Goal: Task Accomplishment & Management: Manage account settings

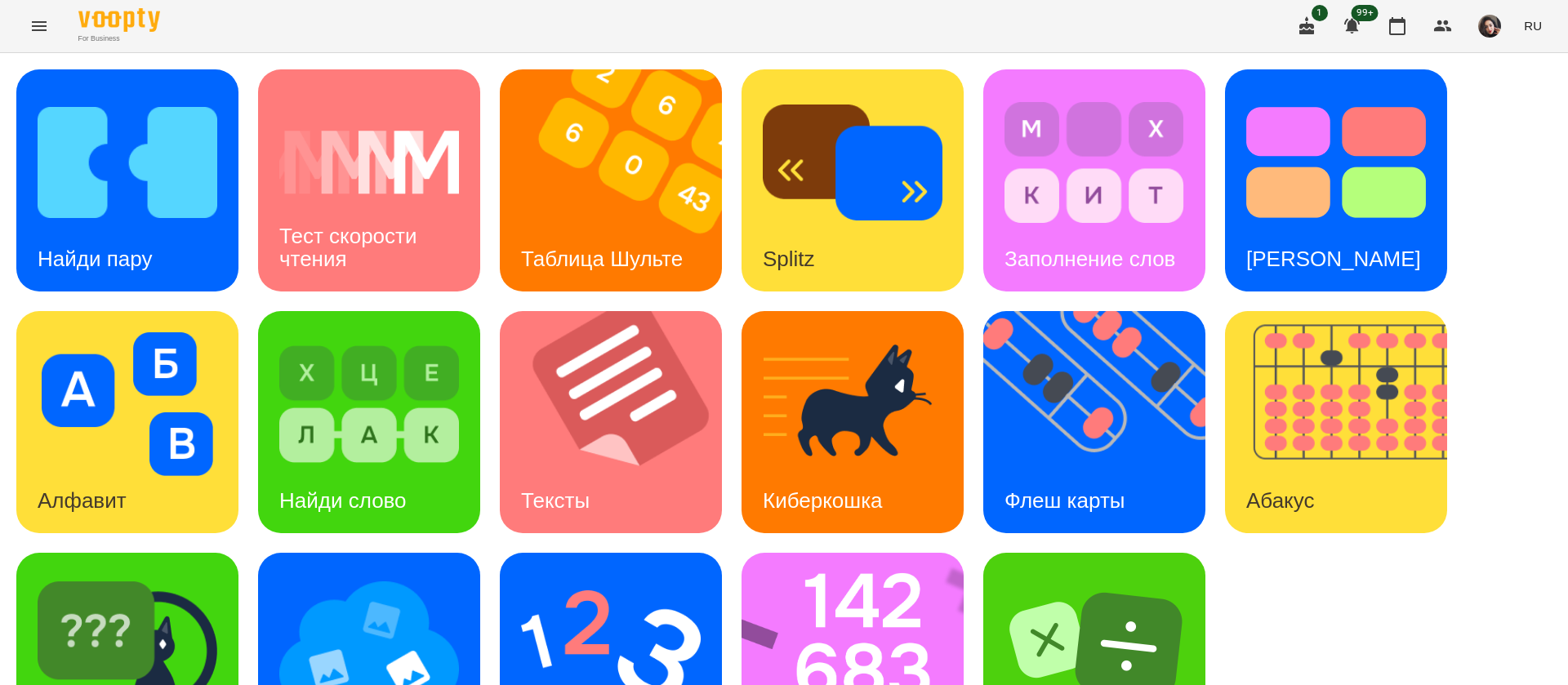
scroll to position [106, 0]
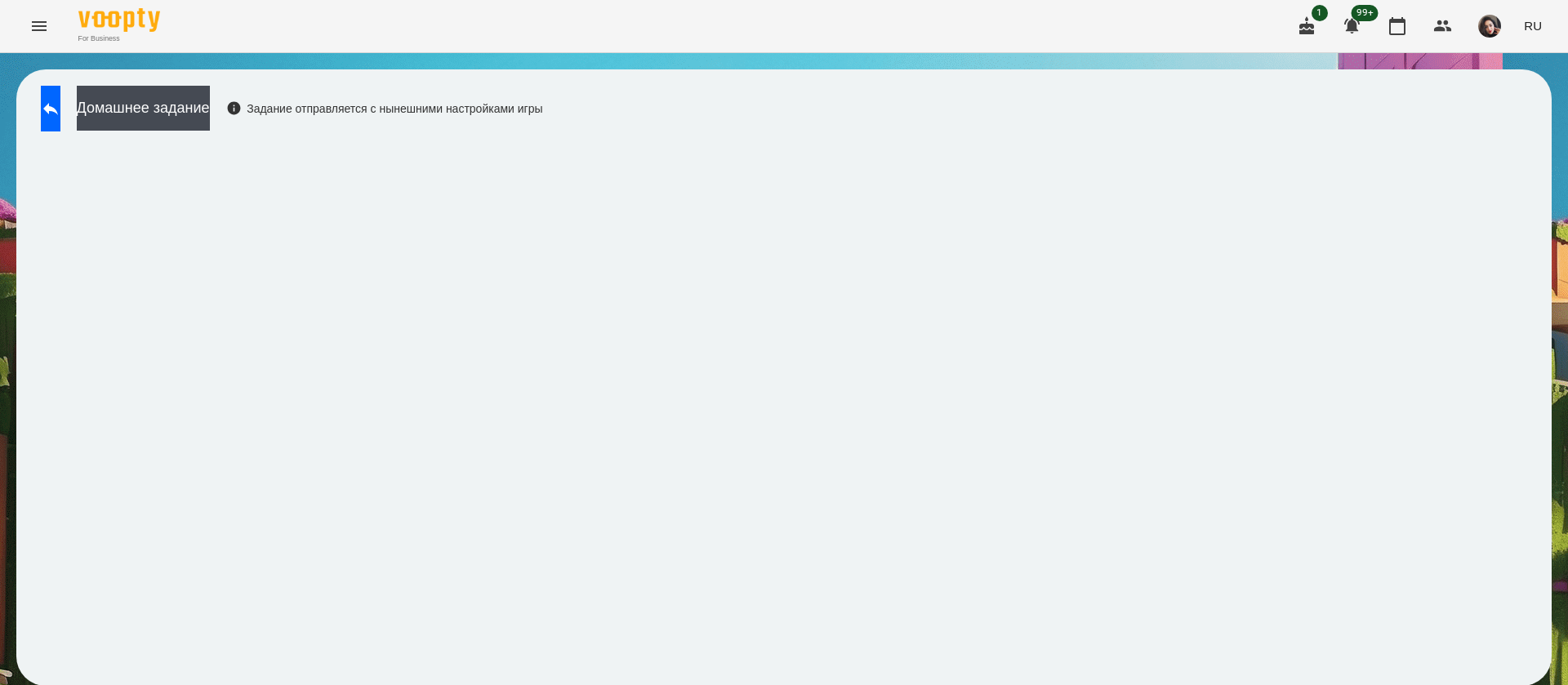
scroll to position [1, 0]
click at [1542, 23] on button "RU" at bounding box center [1533, 25] width 31 height 30
click at [1513, 92] on div "Українська" at bounding box center [1502, 92] width 83 height 29
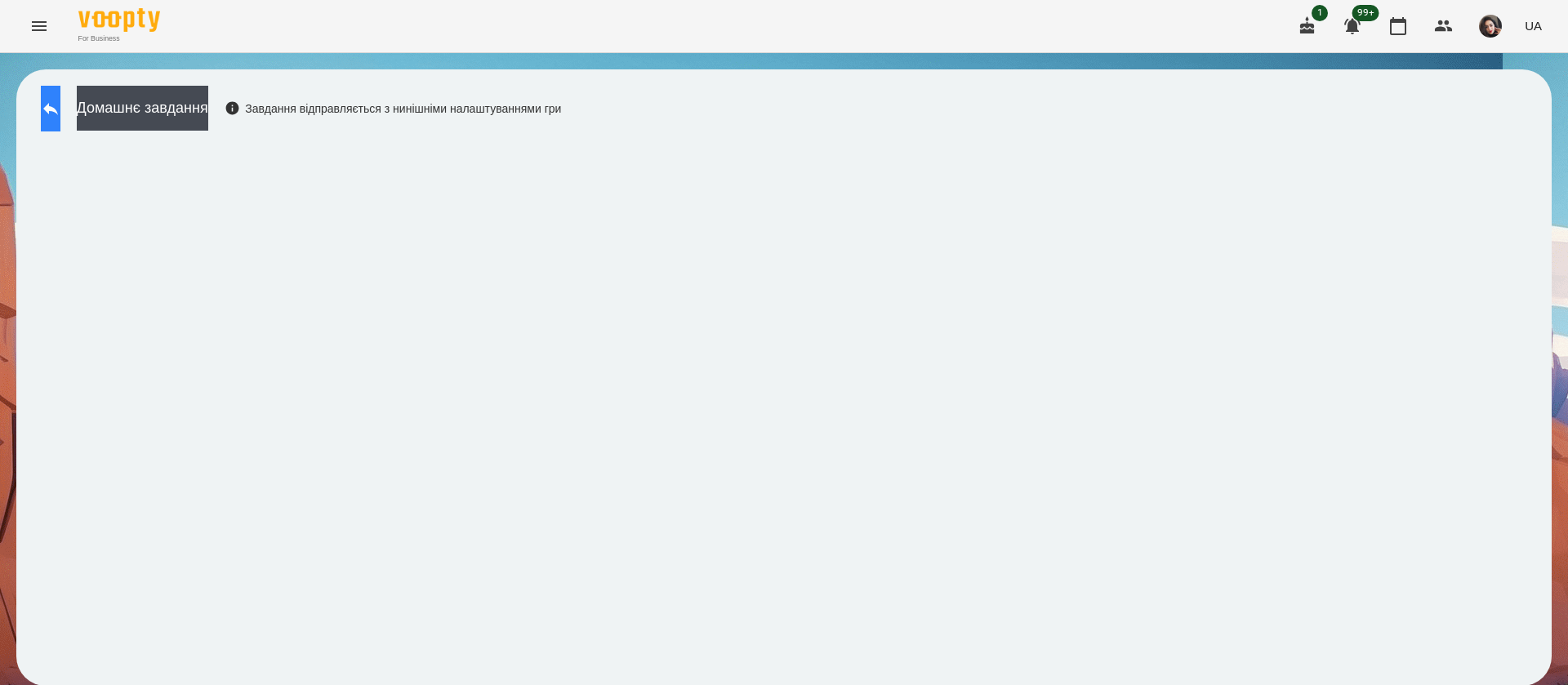
click at [61, 100] on icon at bounding box center [51, 109] width 20 height 20
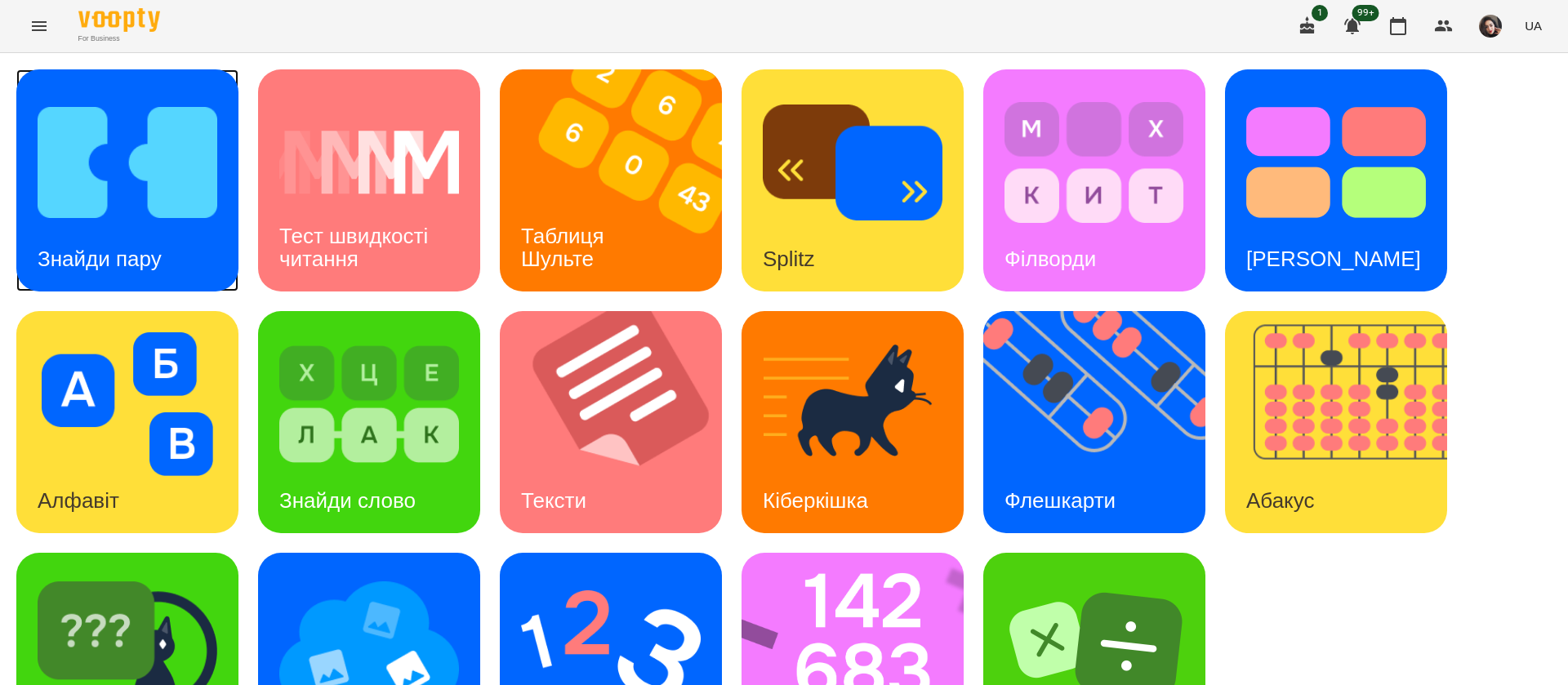
click at [225, 270] on div "Знайди пару" at bounding box center [127, 180] width 222 height 222
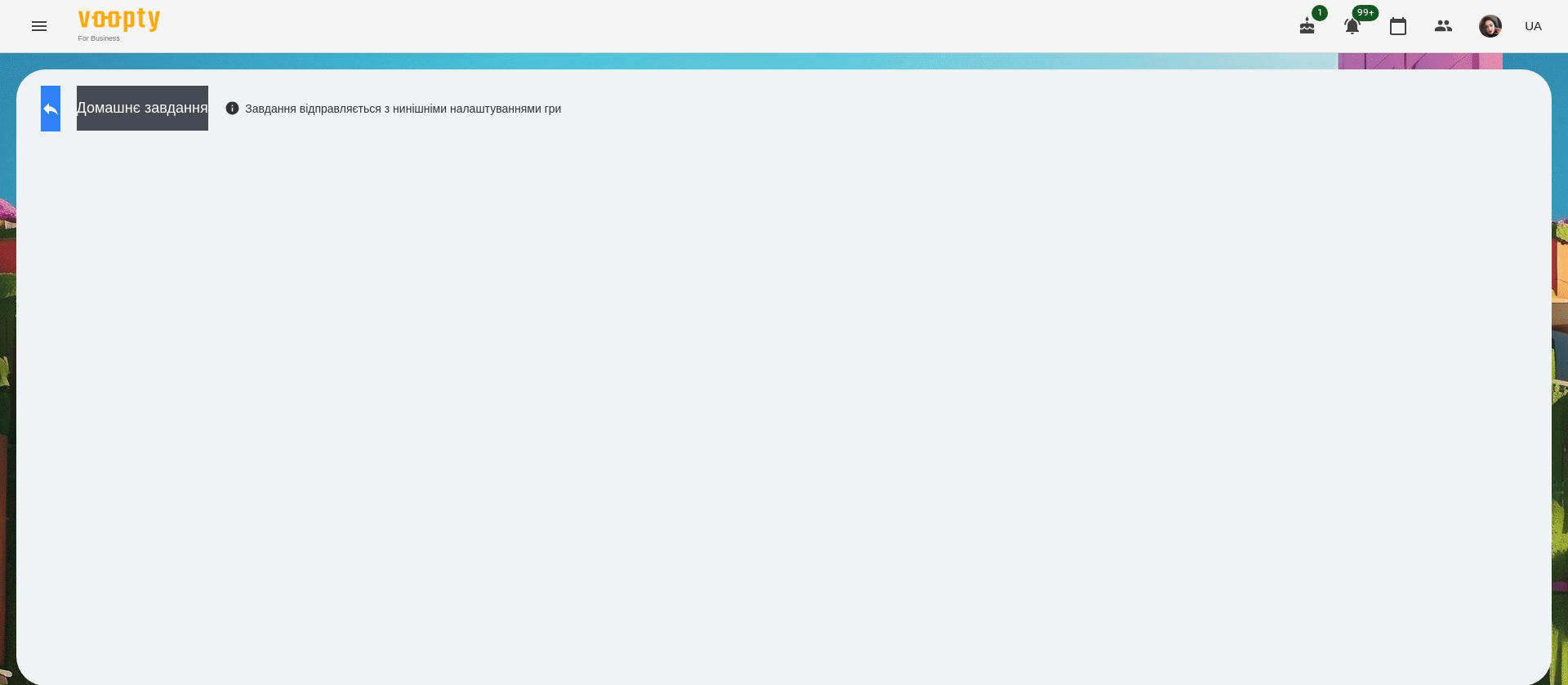
click at [61, 112] on button at bounding box center [51, 108] width 20 height 46
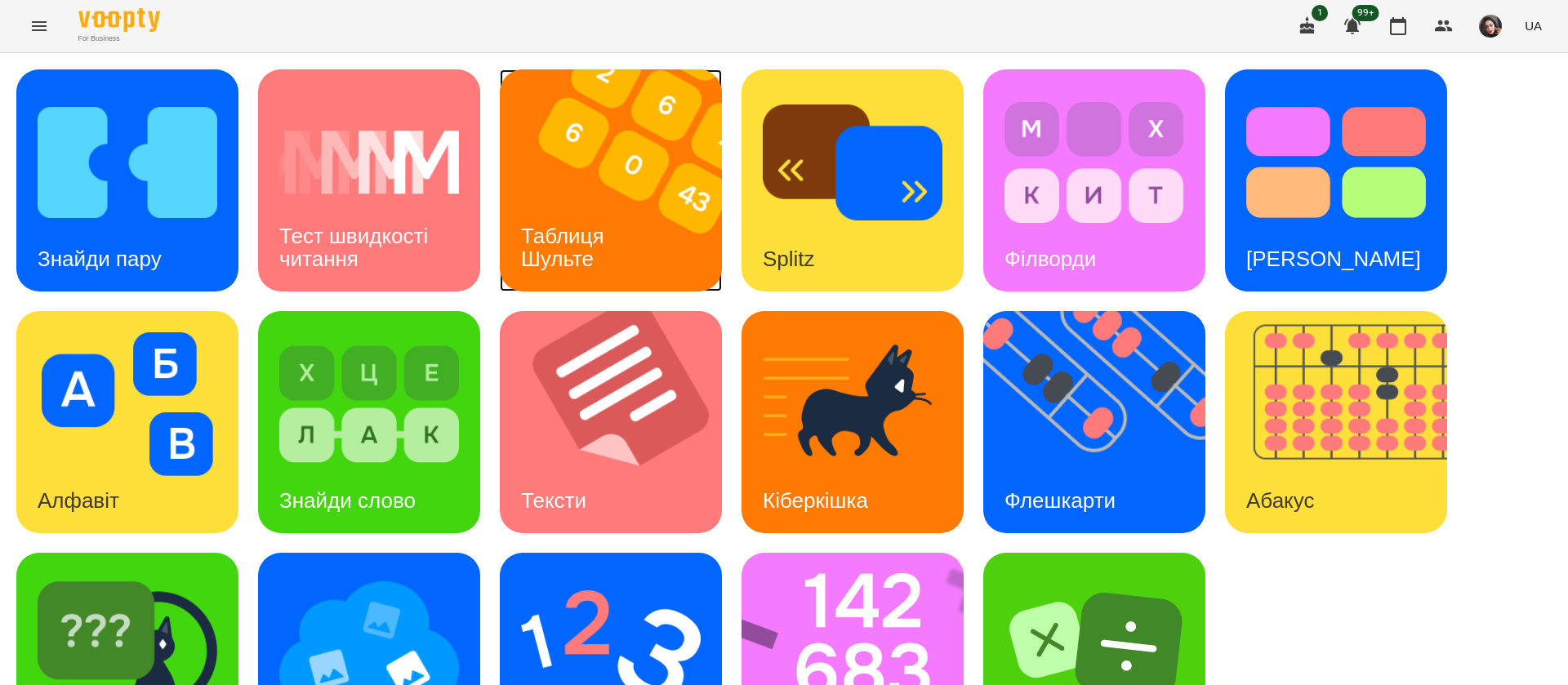
click at [561, 241] on h3 "Таблиця Шульте" at bounding box center [565, 246] width 89 height 46
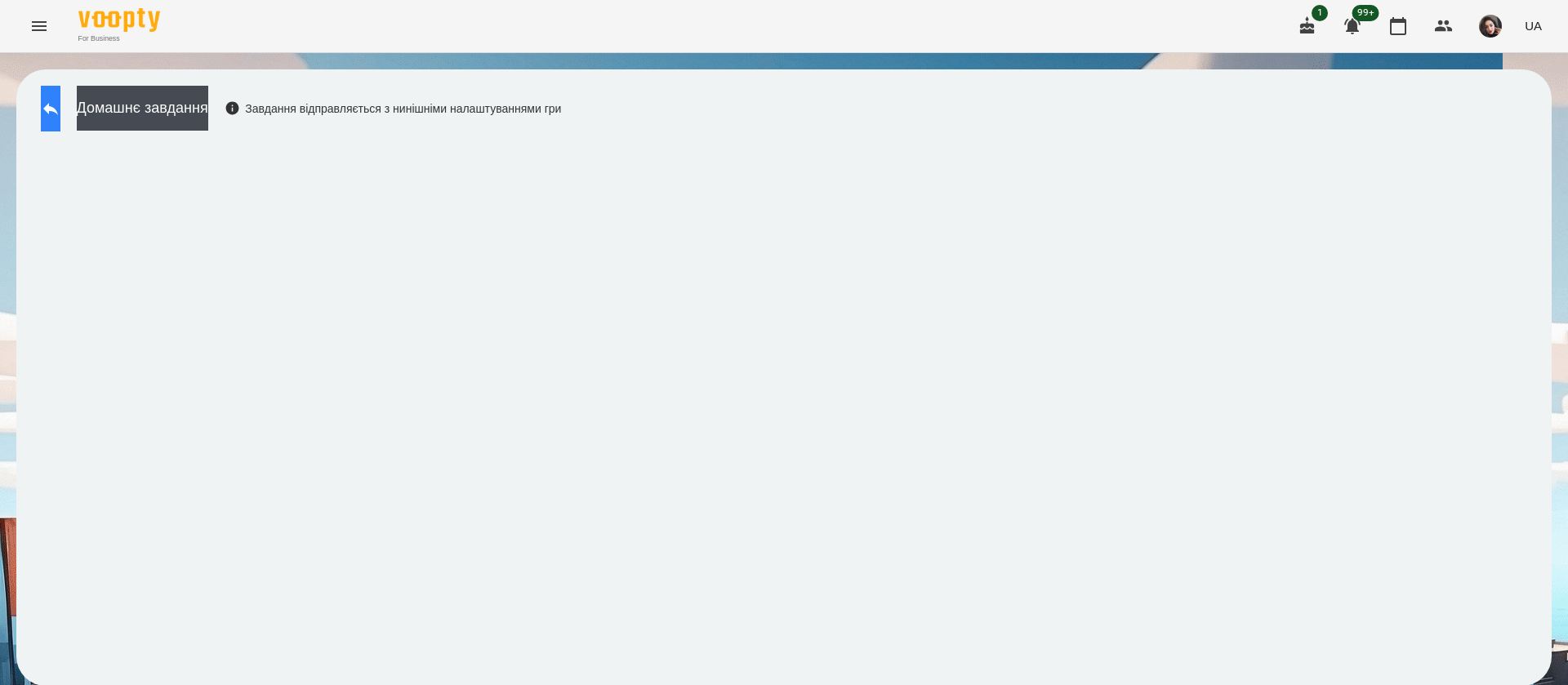
click at [61, 95] on button at bounding box center [51, 108] width 20 height 46
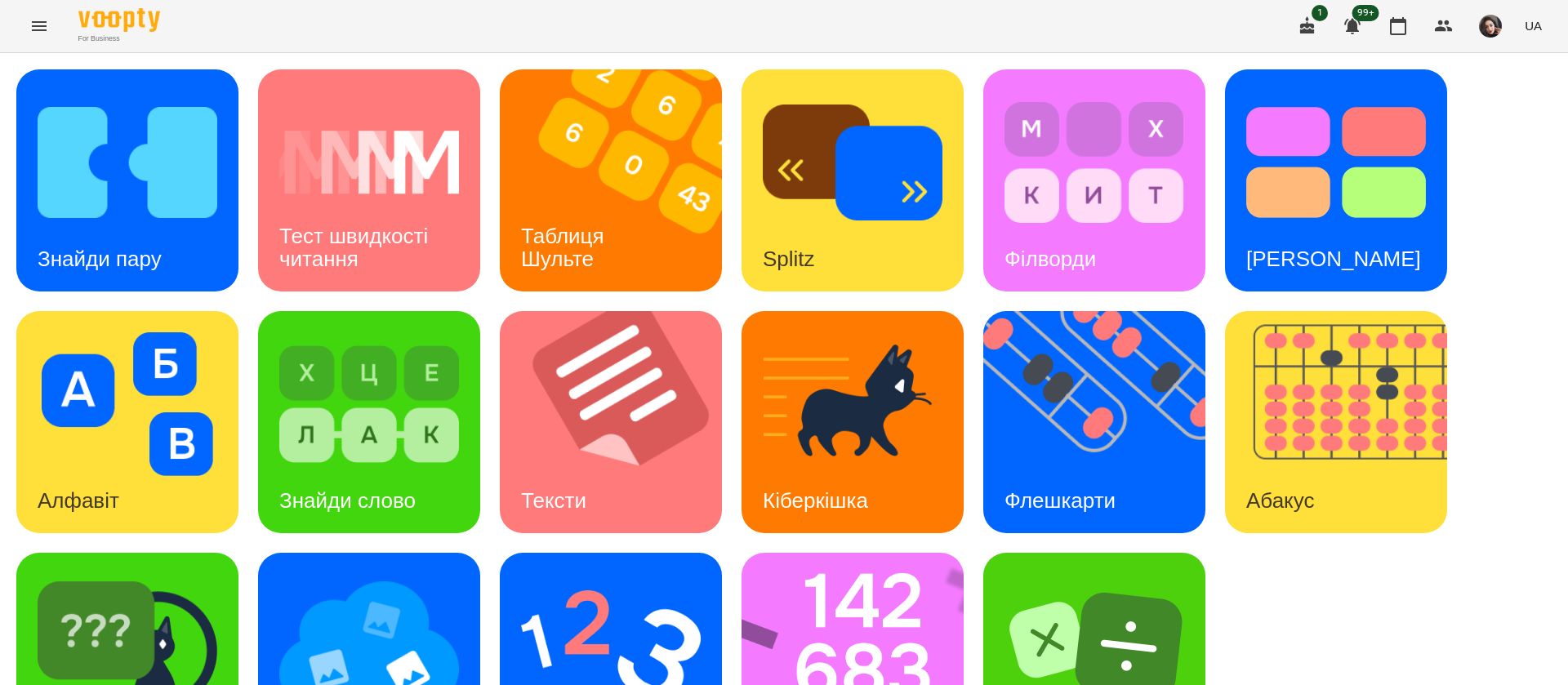
scroll to position [106, 0]
click at [1104, 335] on img at bounding box center [1103, 421] width 242 height 222
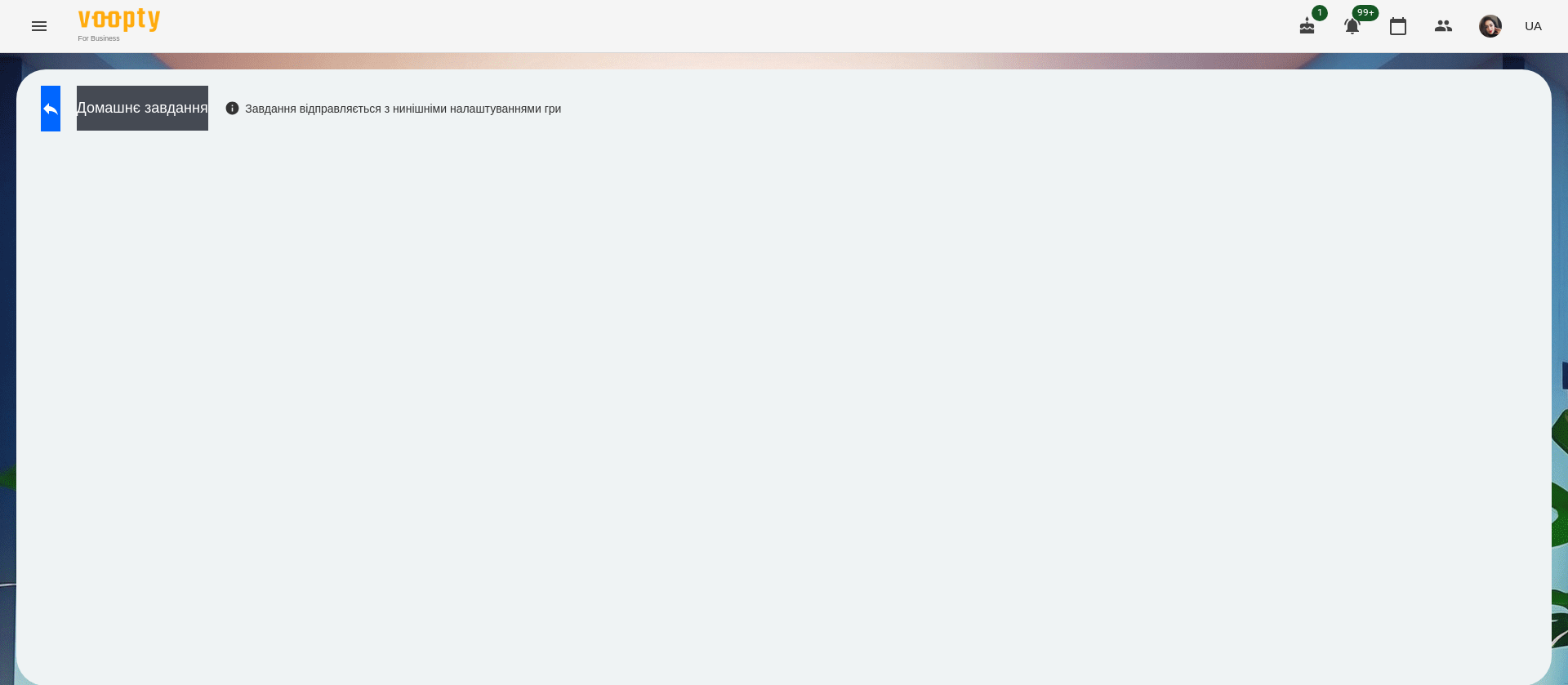
scroll to position [1, 0]
click at [55, 124] on button at bounding box center [51, 108] width 20 height 46
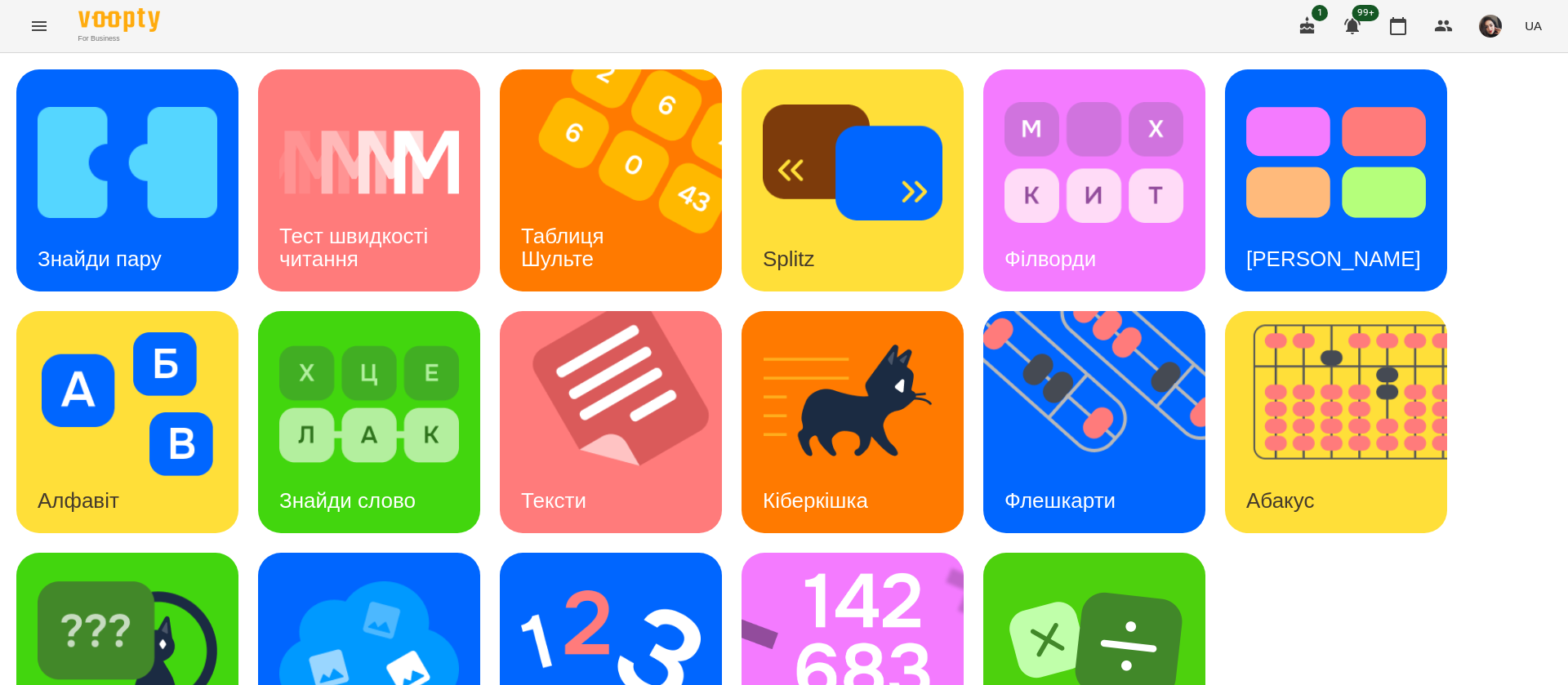
scroll to position [106, 0]
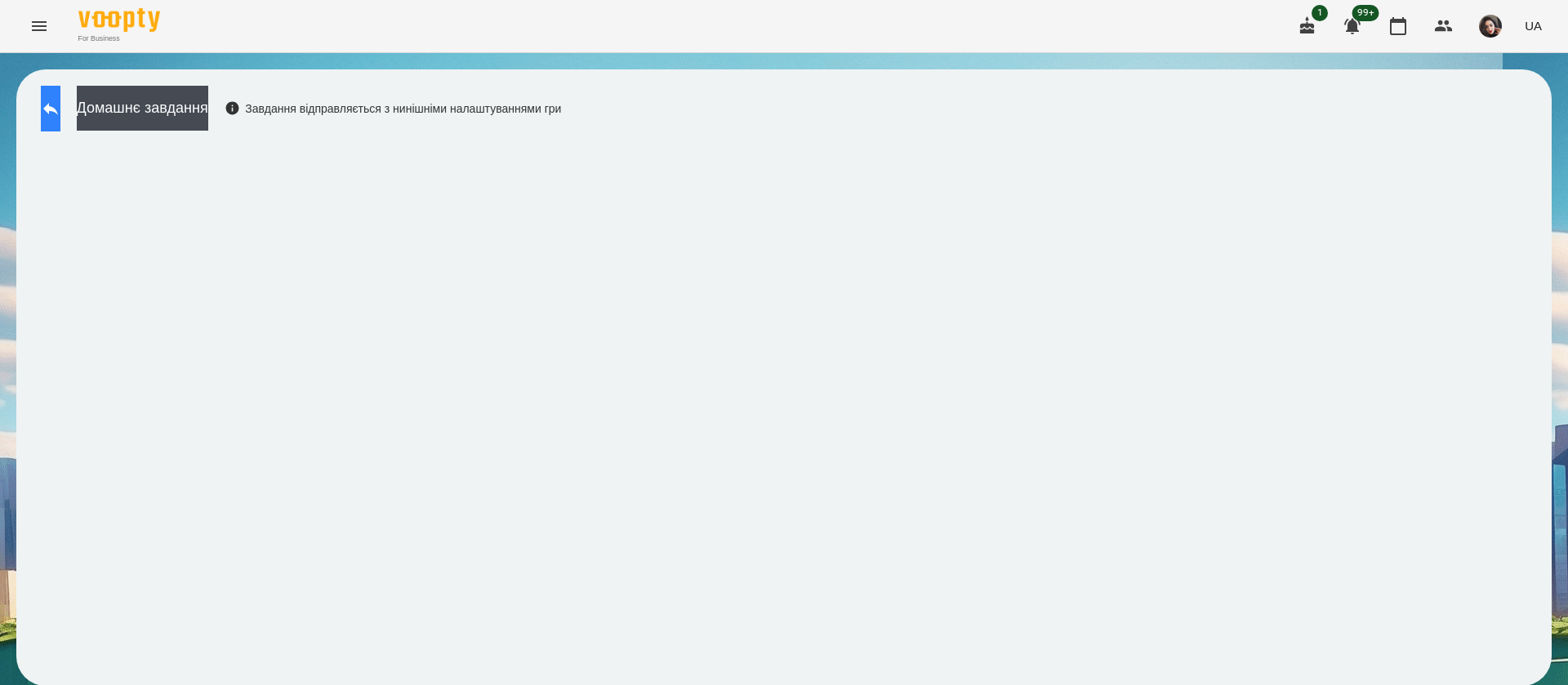
click at [61, 118] on icon at bounding box center [51, 109] width 20 height 20
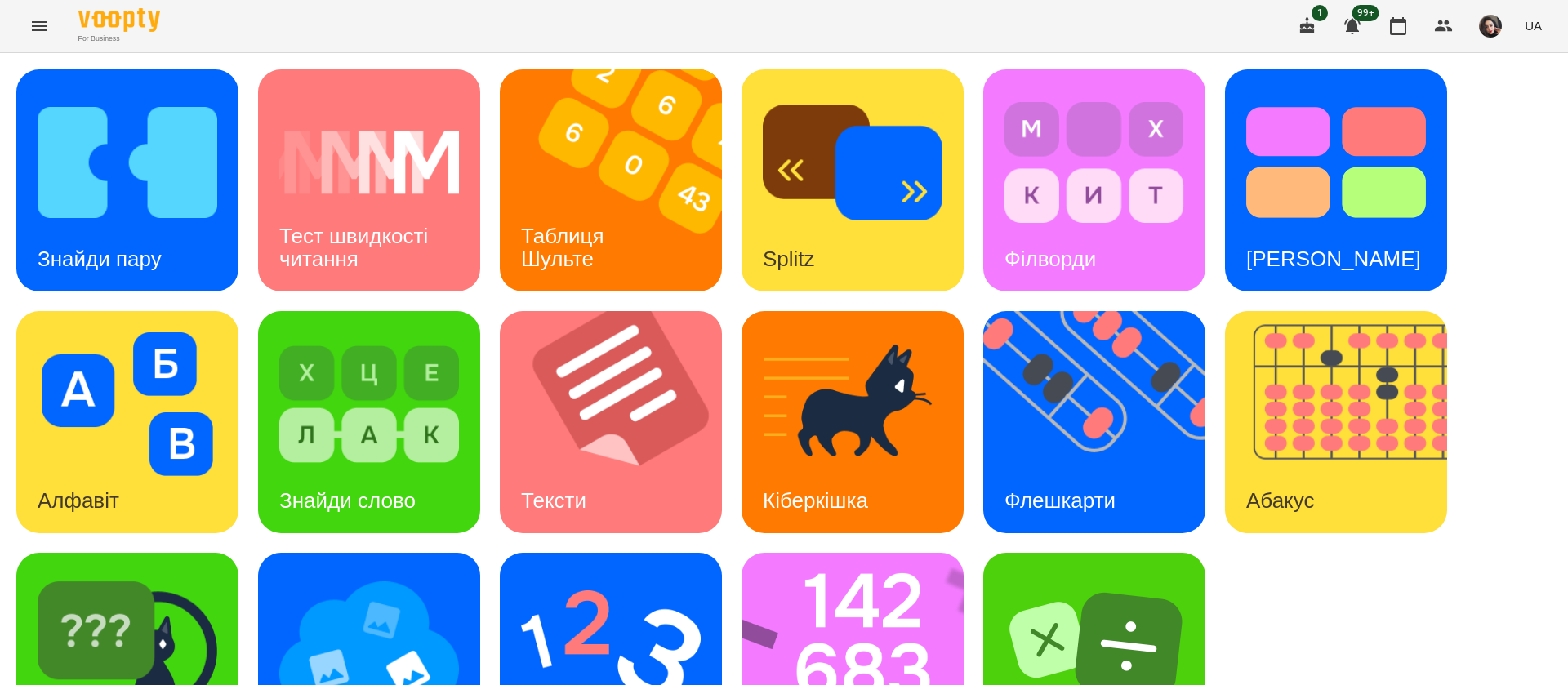
scroll to position [106, 0]
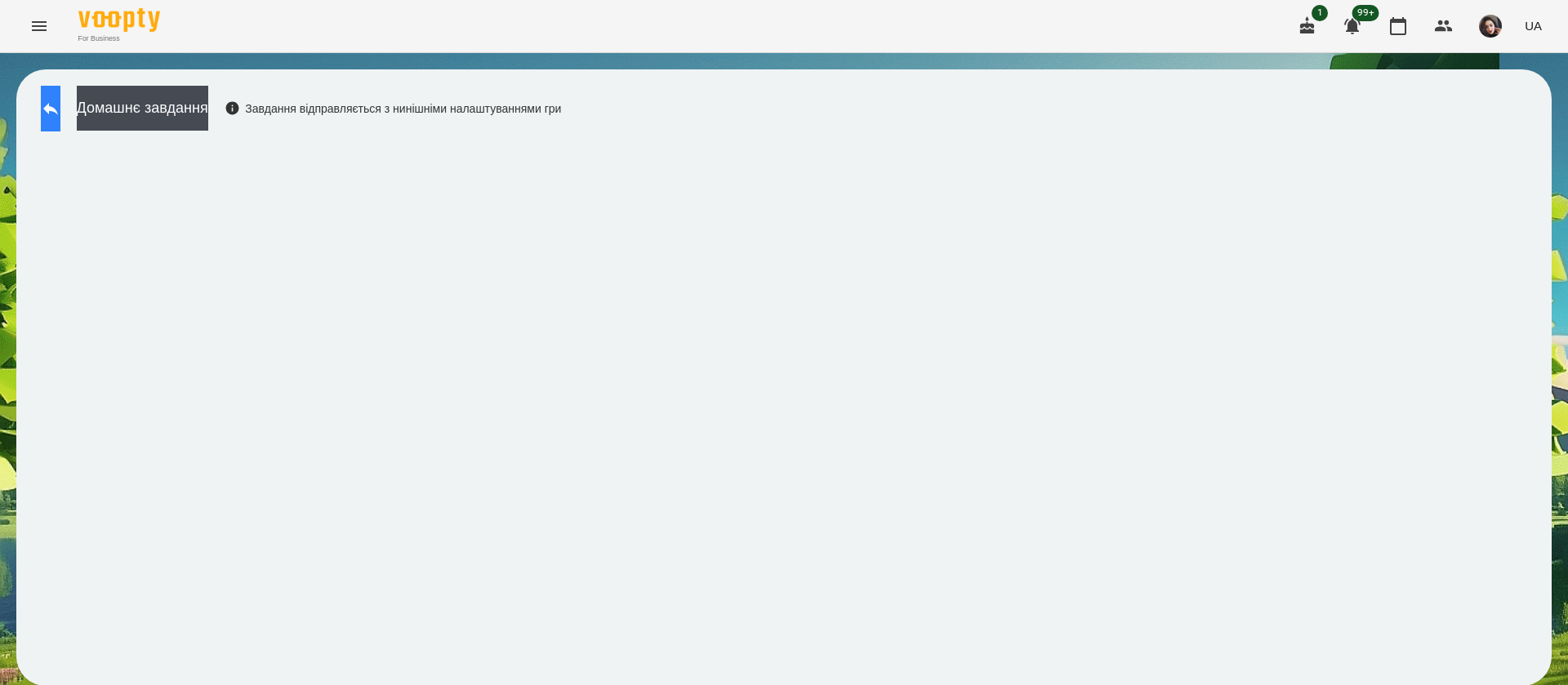
click at [61, 89] on button at bounding box center [51, 108] width 20 height 46
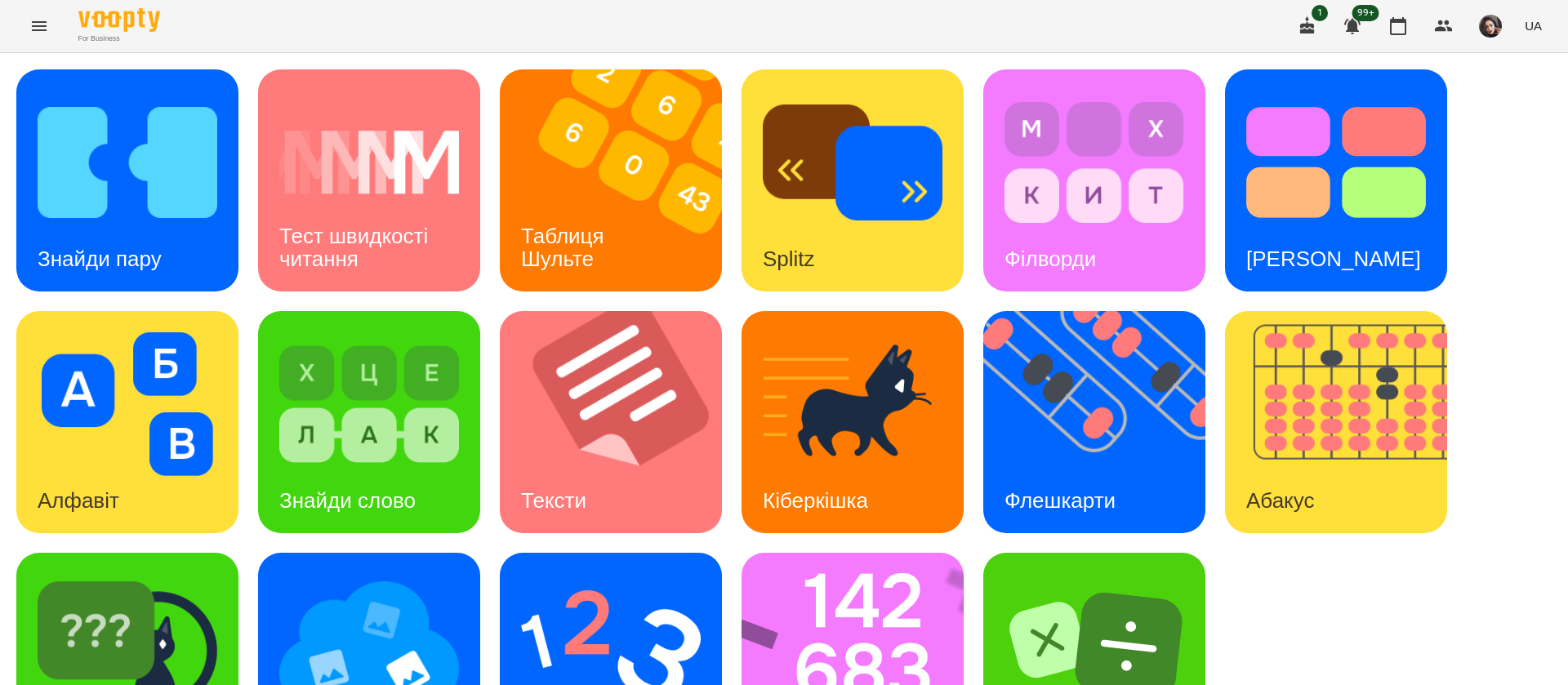
scroll to position [106, 0]
click at [418, 574] on img at bounding box center [368, 646] width 179 height 144
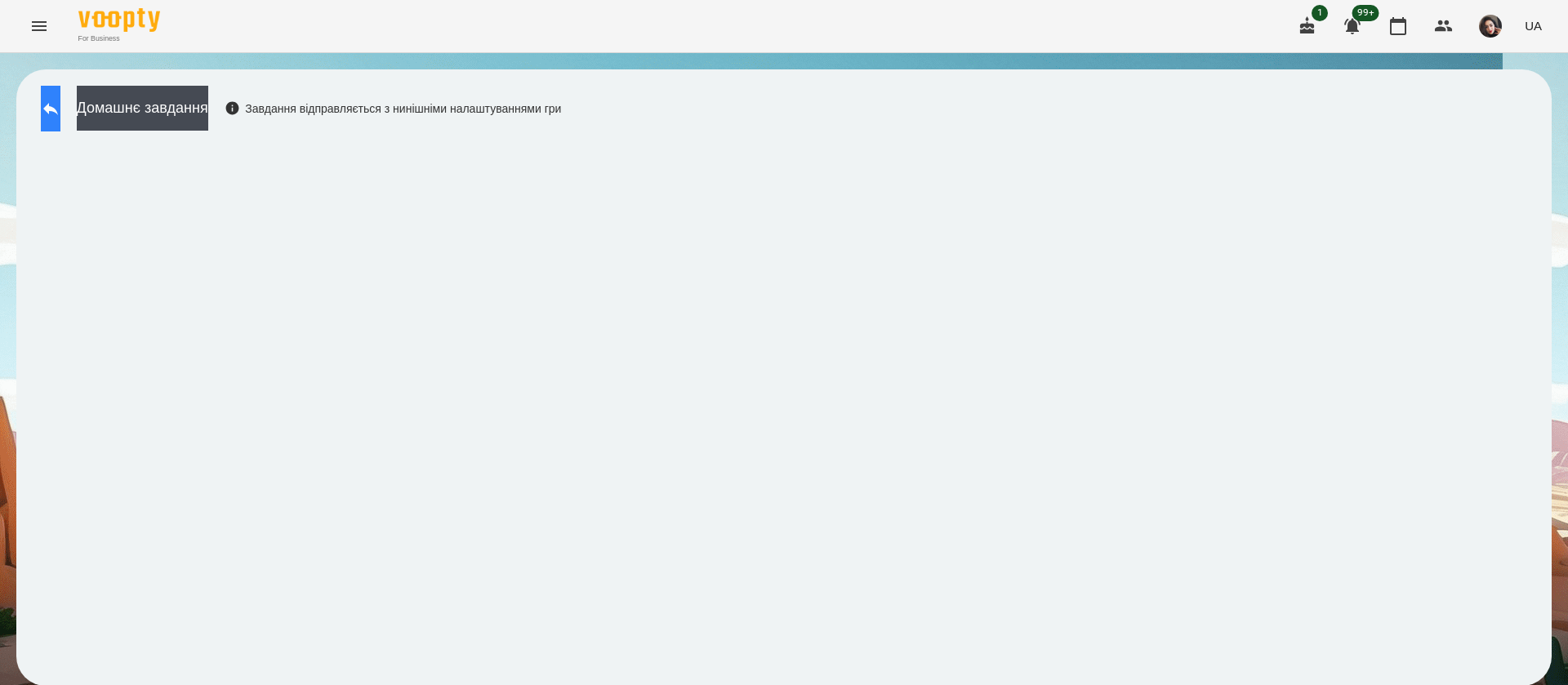
click at [61, 120] on button at bounding box center [51, 108] width 20 height 46
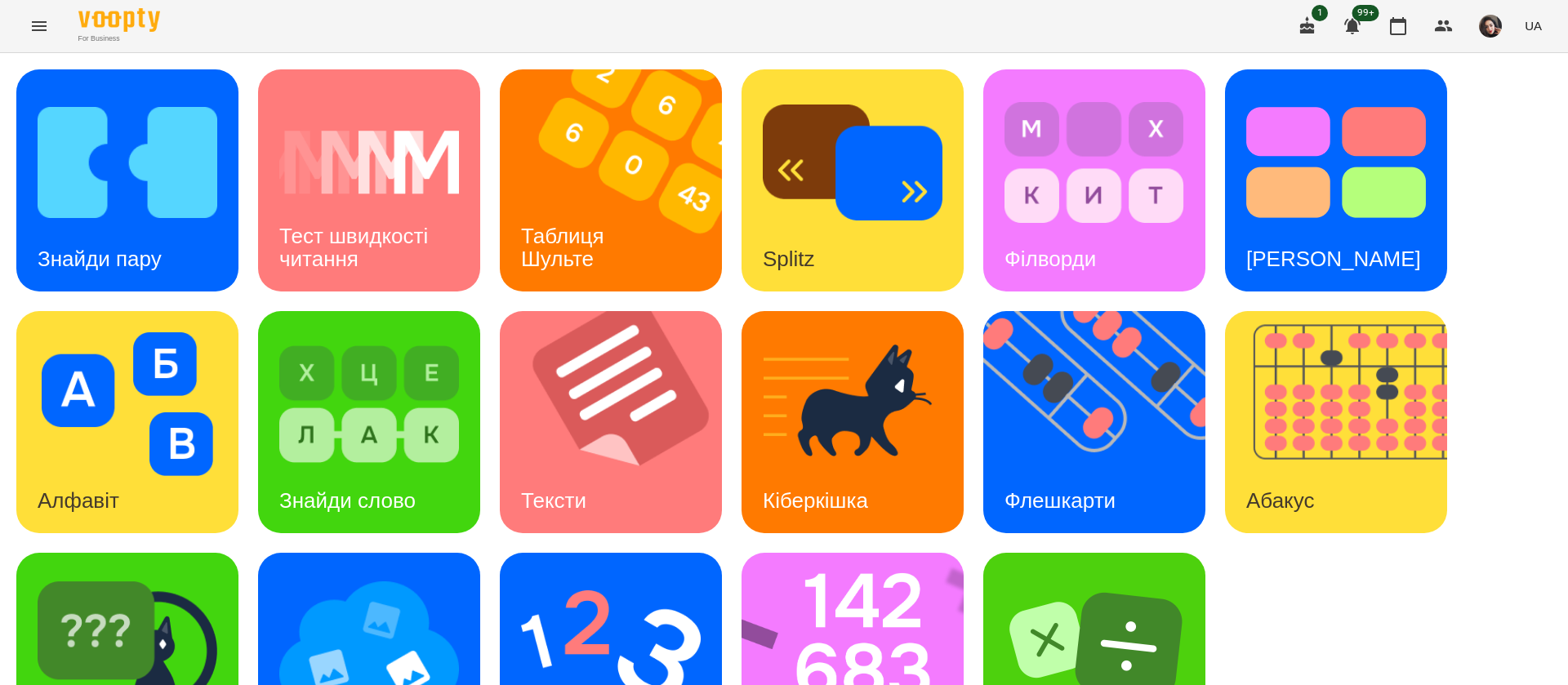
scroll to position [106, 0]
click at [223, 553] on div "Знайди Кіберкішку" at bounding box center [127, 663] width 222 height 222
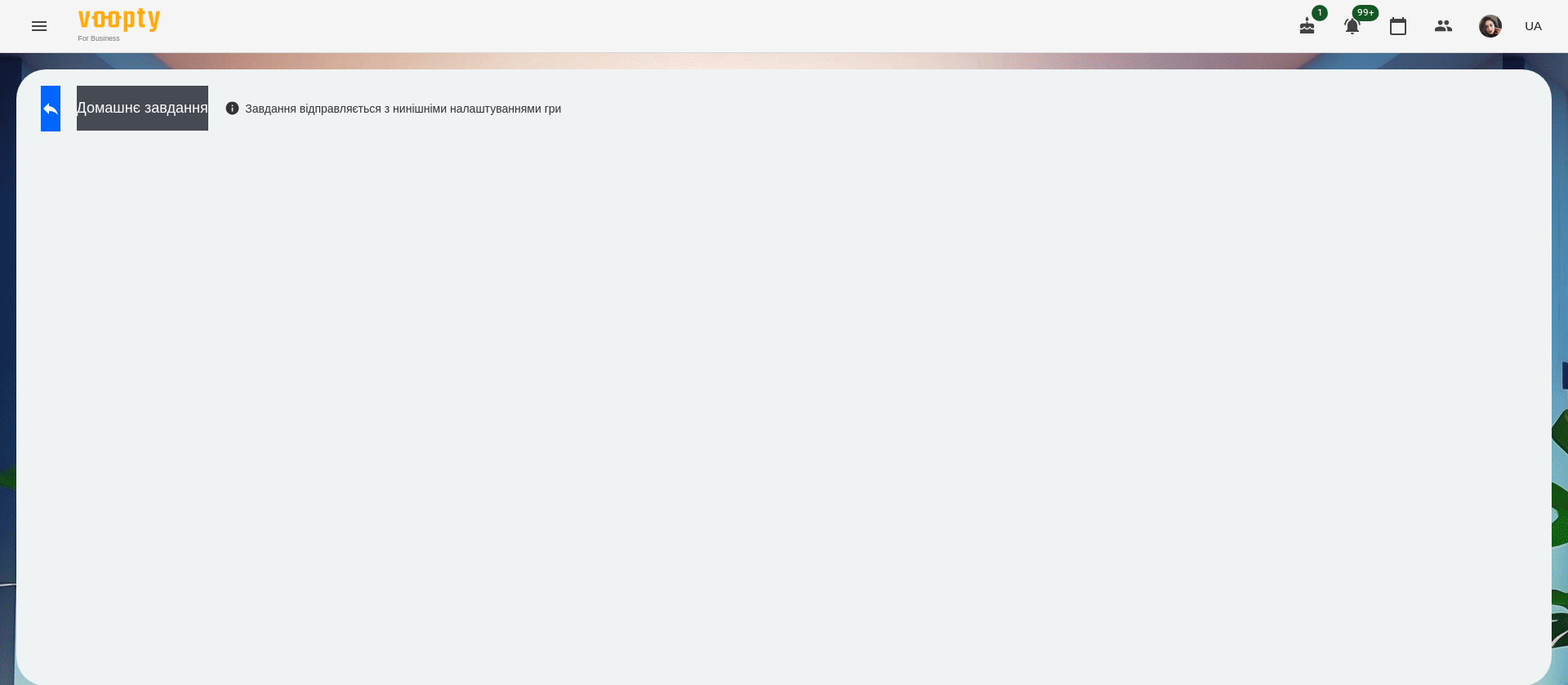
scroll to position [1, 0]
click at [52, 103] on button at bounding box center [51, 108] width 20 height 46
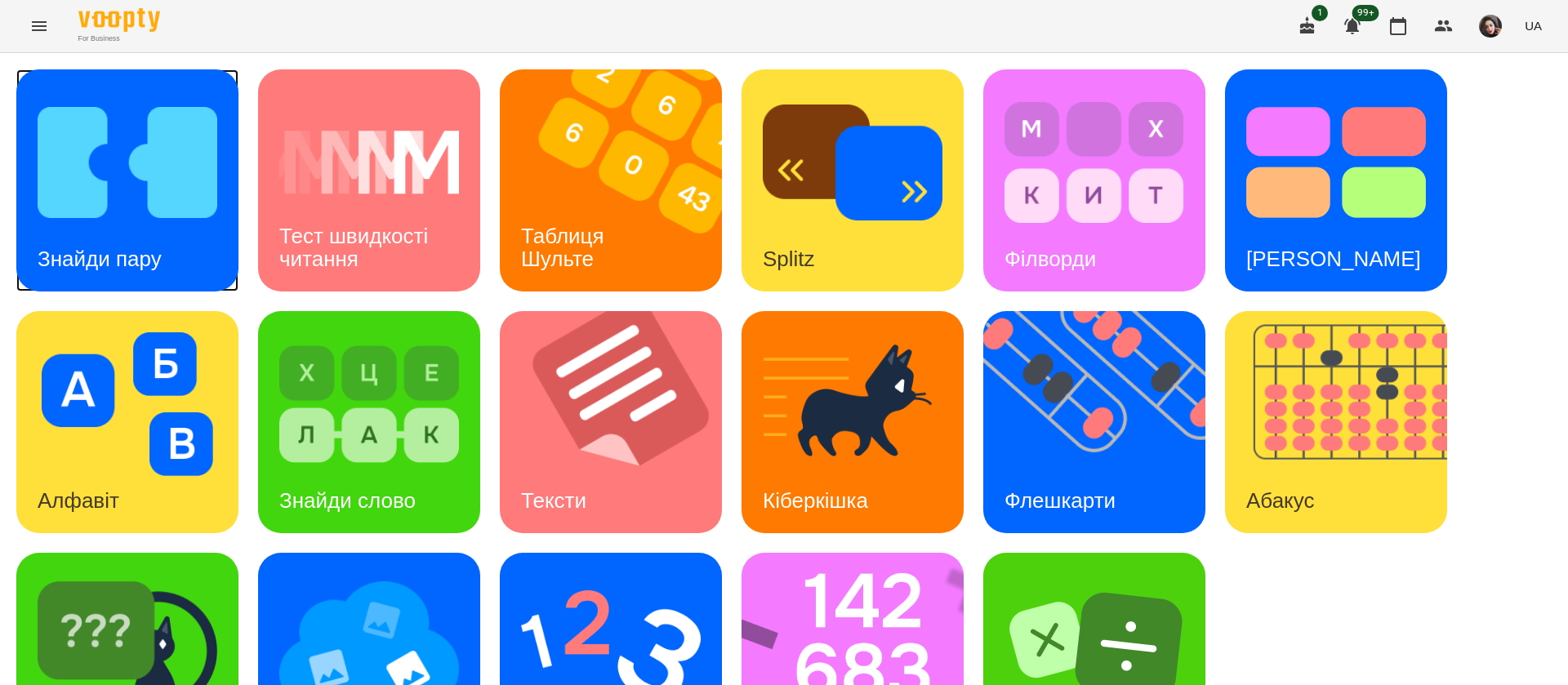
click at [156, 154] on img at bounding box center [126, 162] width 179 height 144
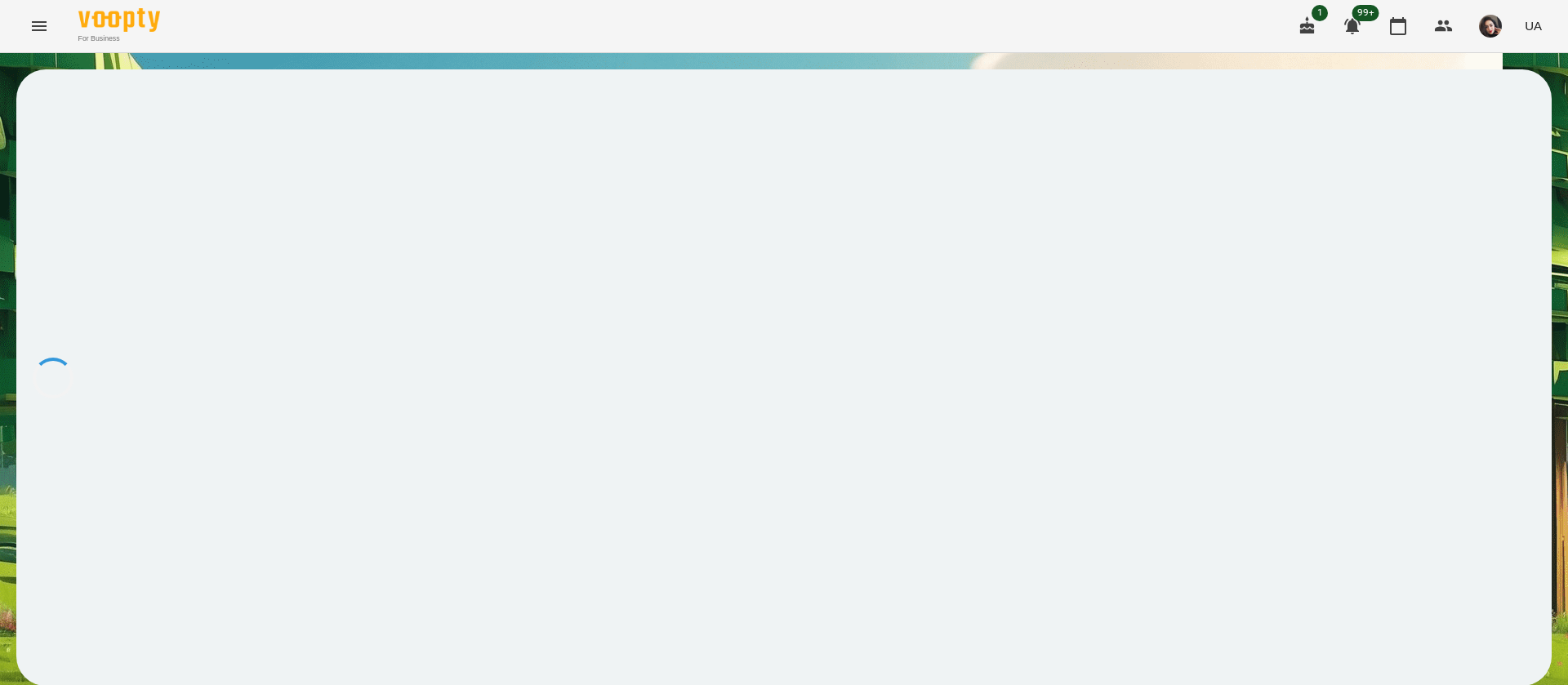
drag, startPoint x: 655, startPoint y: 233, endPoint x: 649, endPoint y: 306, distance: 73.2
click at [649, 306] on div at bounding box center [784, 377] width 1536 height 616
click at [744, 315] on div at bounding box center [784, 377] width 1536 height 616
drag, startPoint x: 639, startPoint y: 338, endPoint x: 774, endPoint y: 511, distance: 219.4
click at [752, 369] on div at bounding box center [784, 377] width 1536 height 616
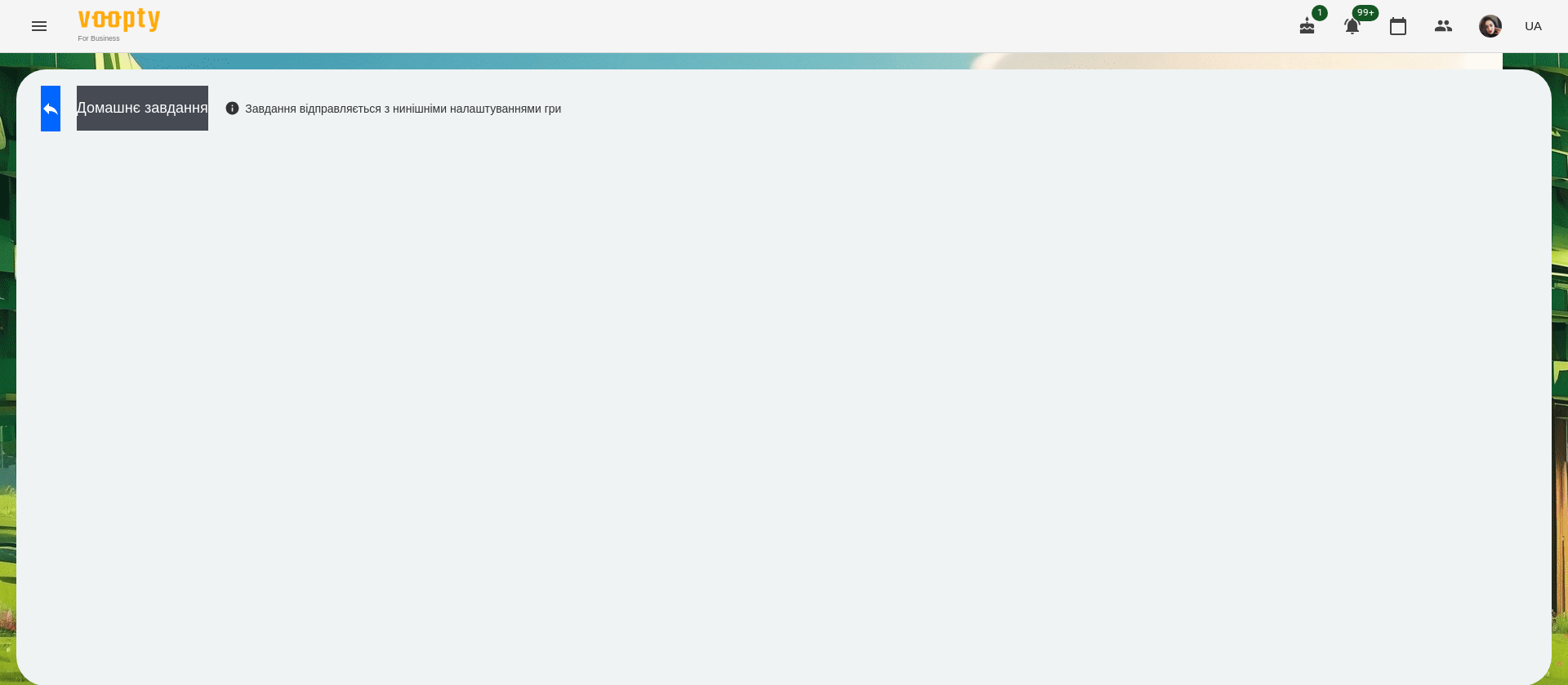
click at [798, 103] on div "Домашнє завдання Завдання відправляється з нинішніми налаштуваннями гри" at bounding box center [784, 377] width 1536 height 616
click at [46, 112] on button at bounding box center [51, 108] width 20 height 46
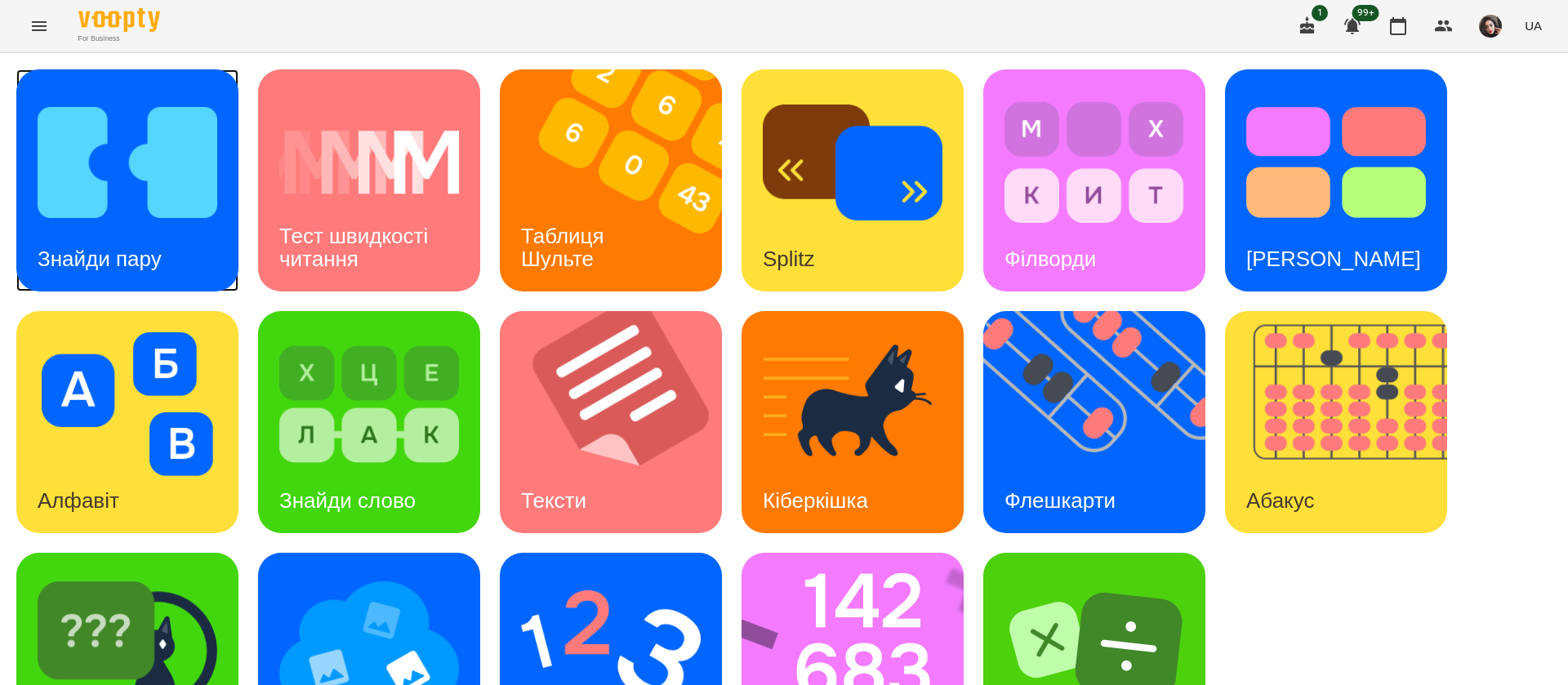
click at [138, 238] on div "Знайди пару" at bounding box center [100, 260] width 167 height 65
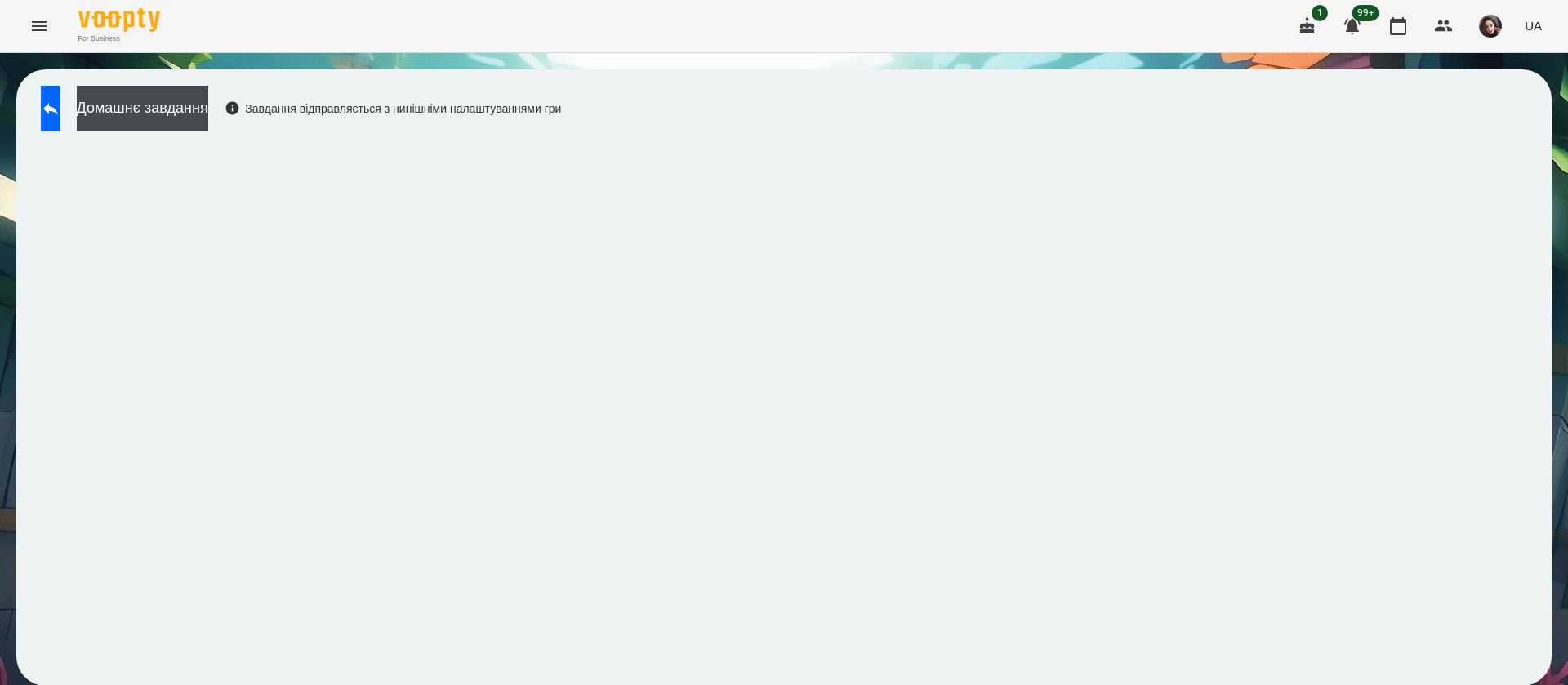
scroll to position [1, 0]
click at [61, 111] on icon at bounding box center [51, 109] width 20 height 20
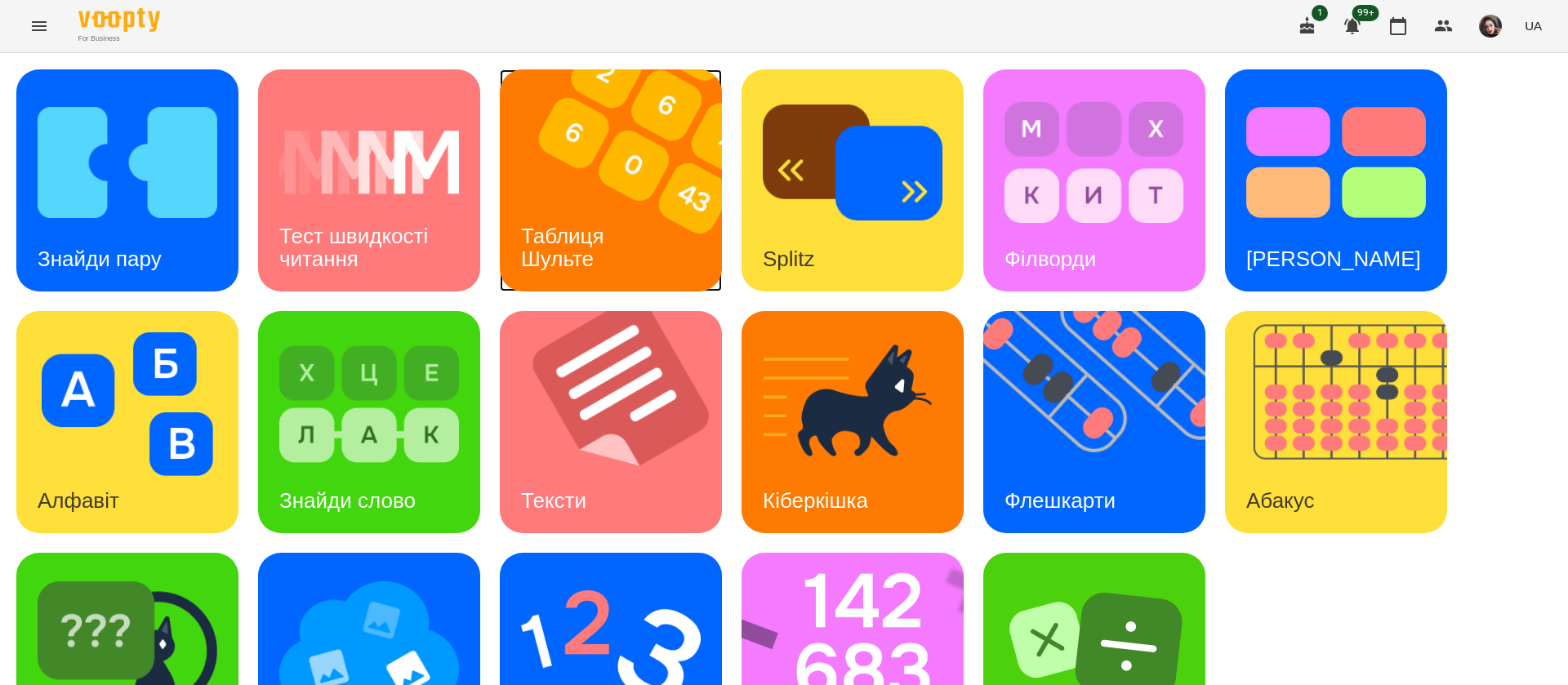
click at [595, 223] on h3 "Таблиця Шульте" at bounding box center [565, 246] width 89 height 46
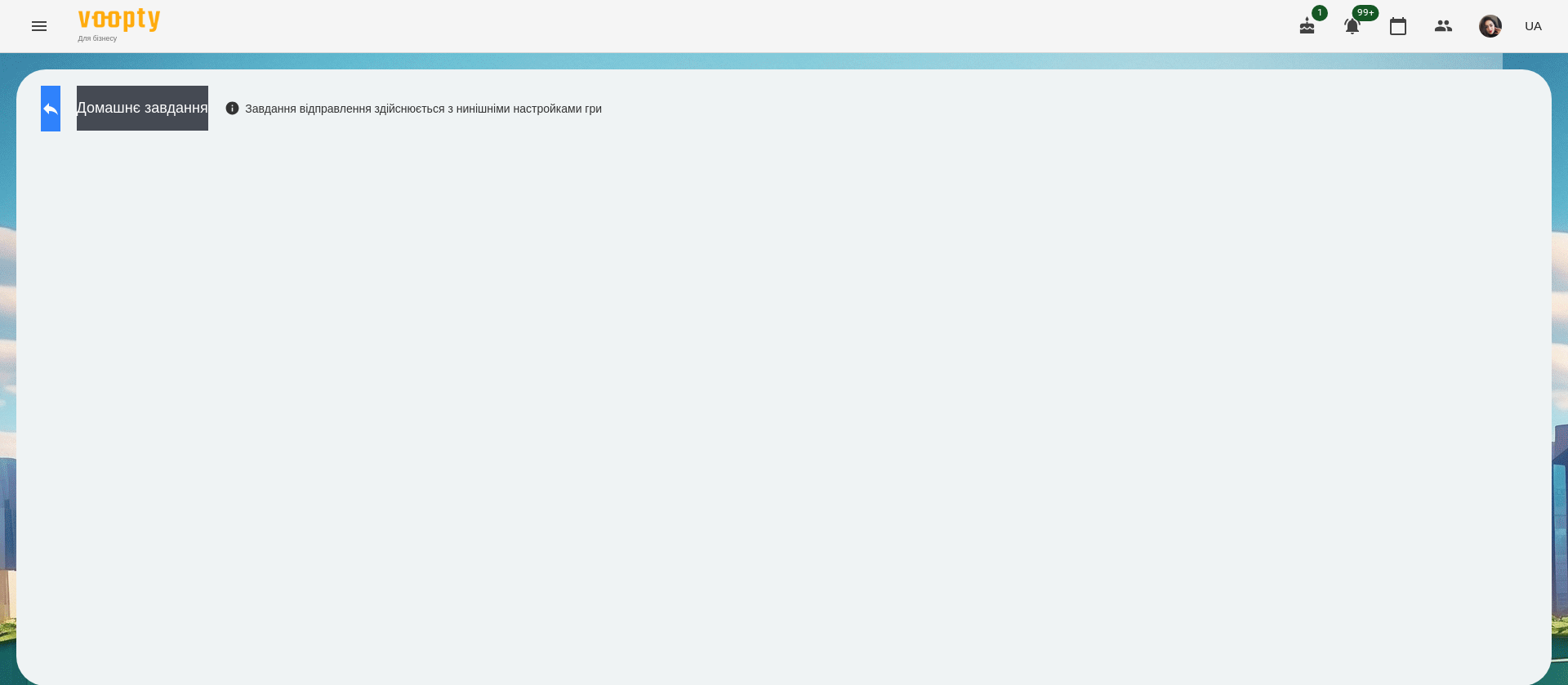
click at [61, 112] on button at bounding box center [51, 108] width 20 height 46
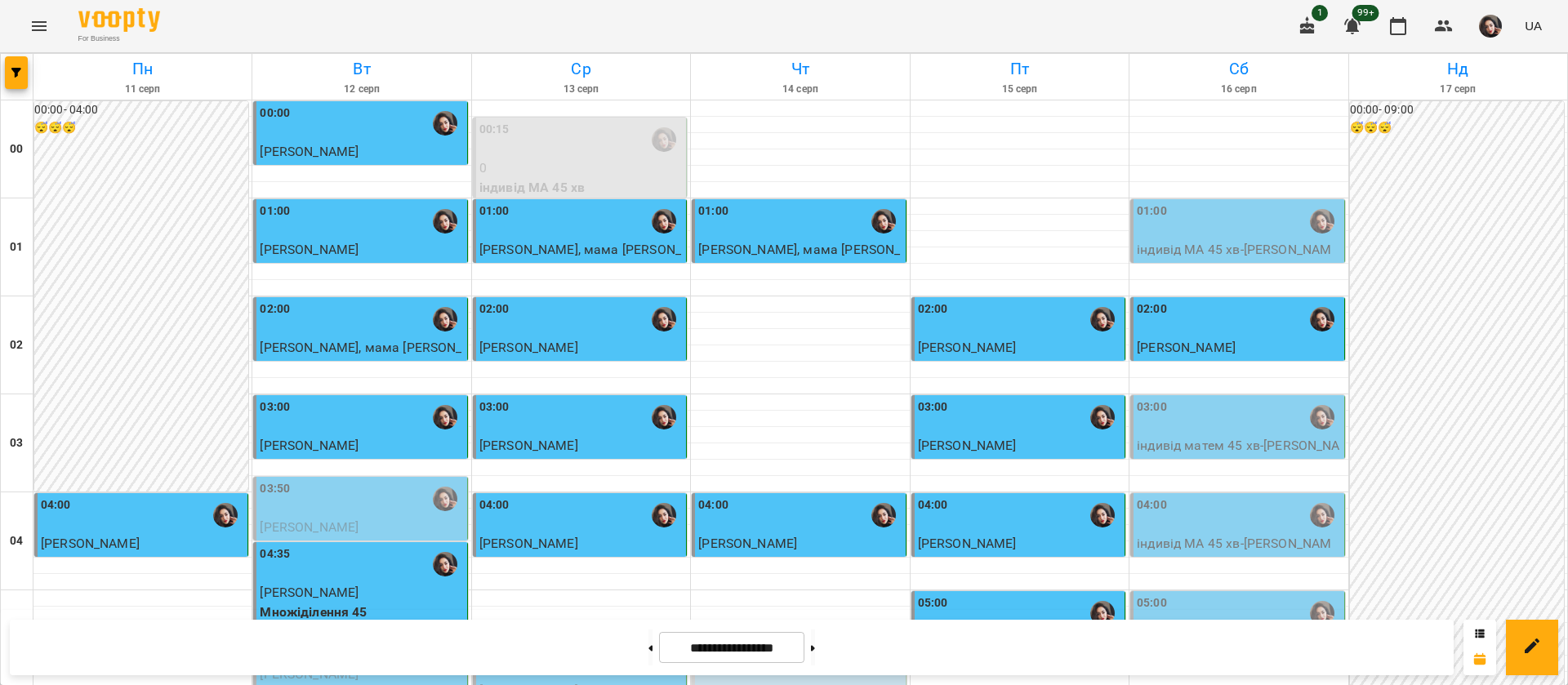
scroll to position [122, 0]
click at [1213, 436] on p "індивід матем 45 хв - Уналмис Кузєй" at bounding box center [1238, 455] width 203 height 38
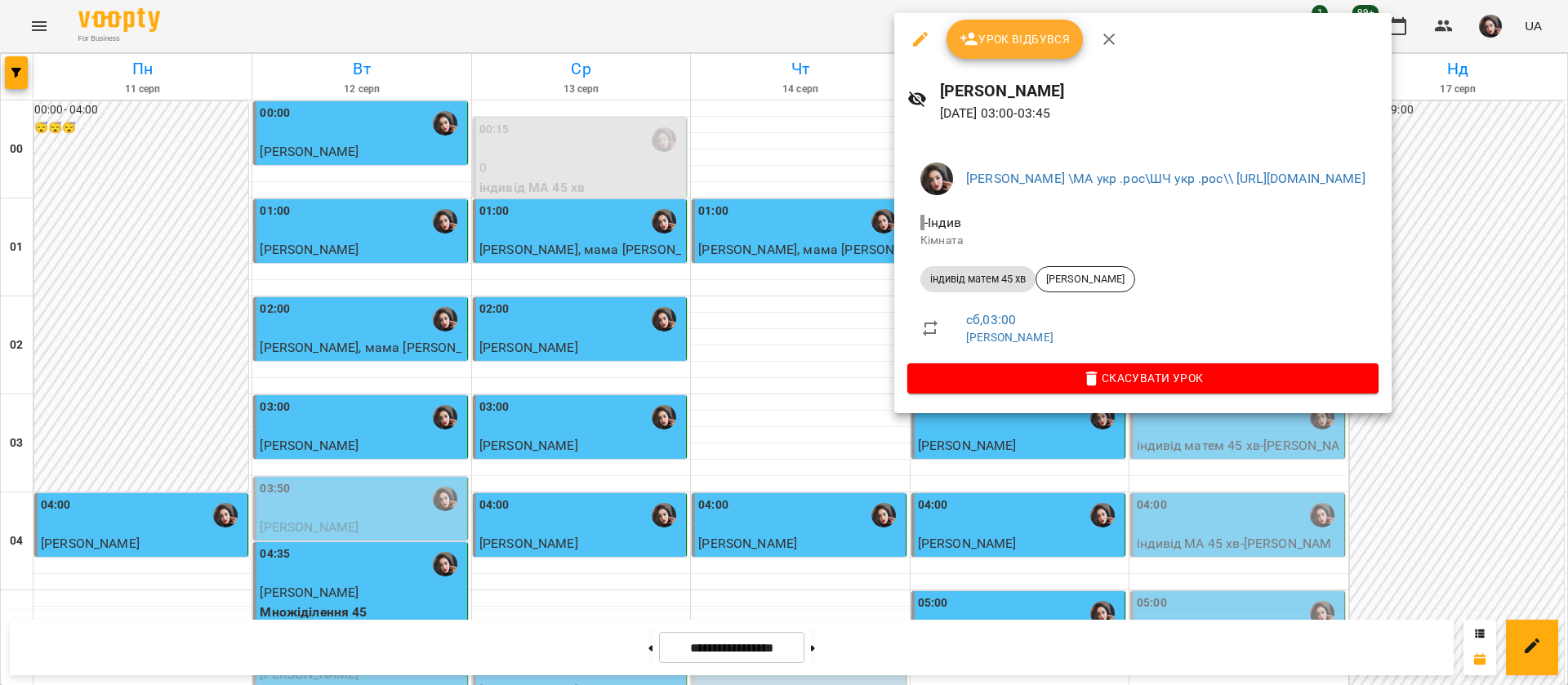
click at [1031, 38] on span "Урок відбувся" at bounding box center [1014, 39] width 111 height 20
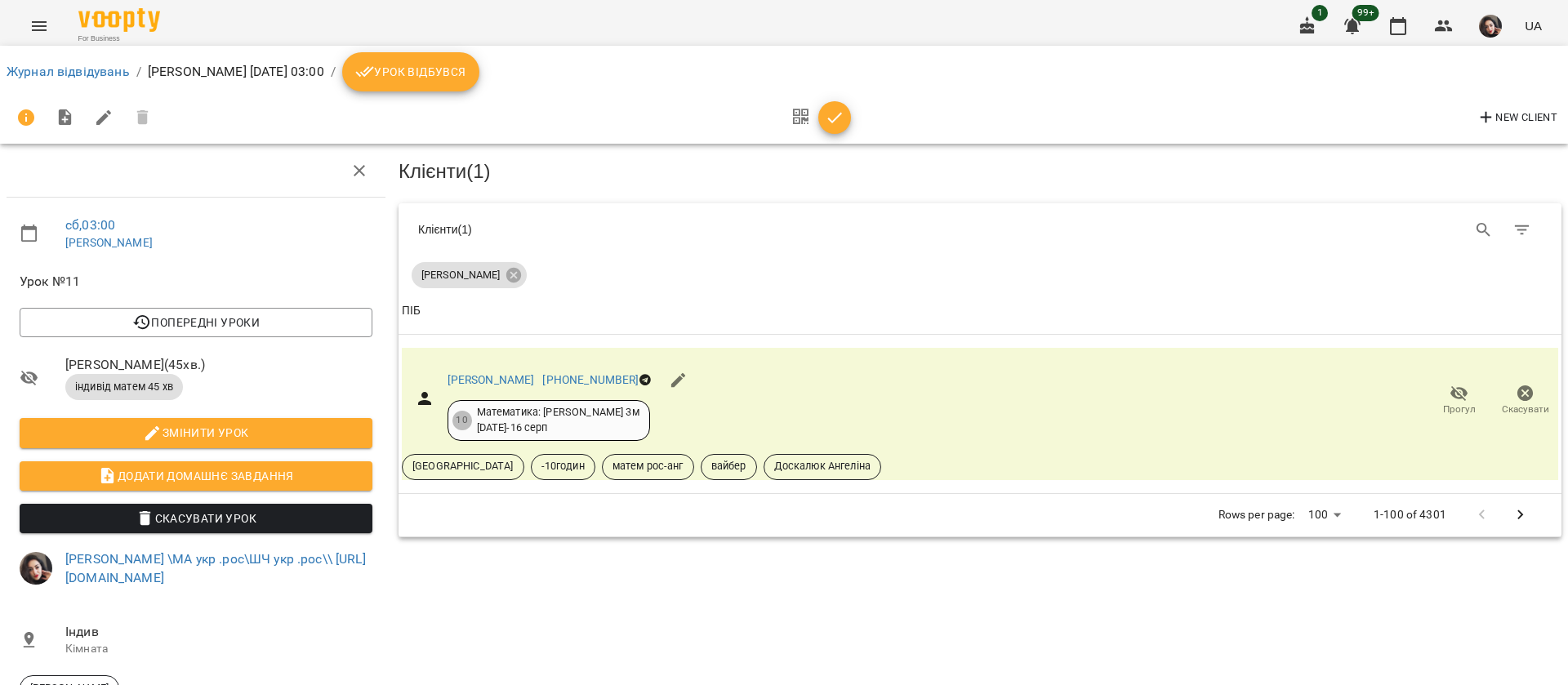
click at [417, 72] on span "Урок відбувся" at bounding box center [410, 72] width 111 height 20
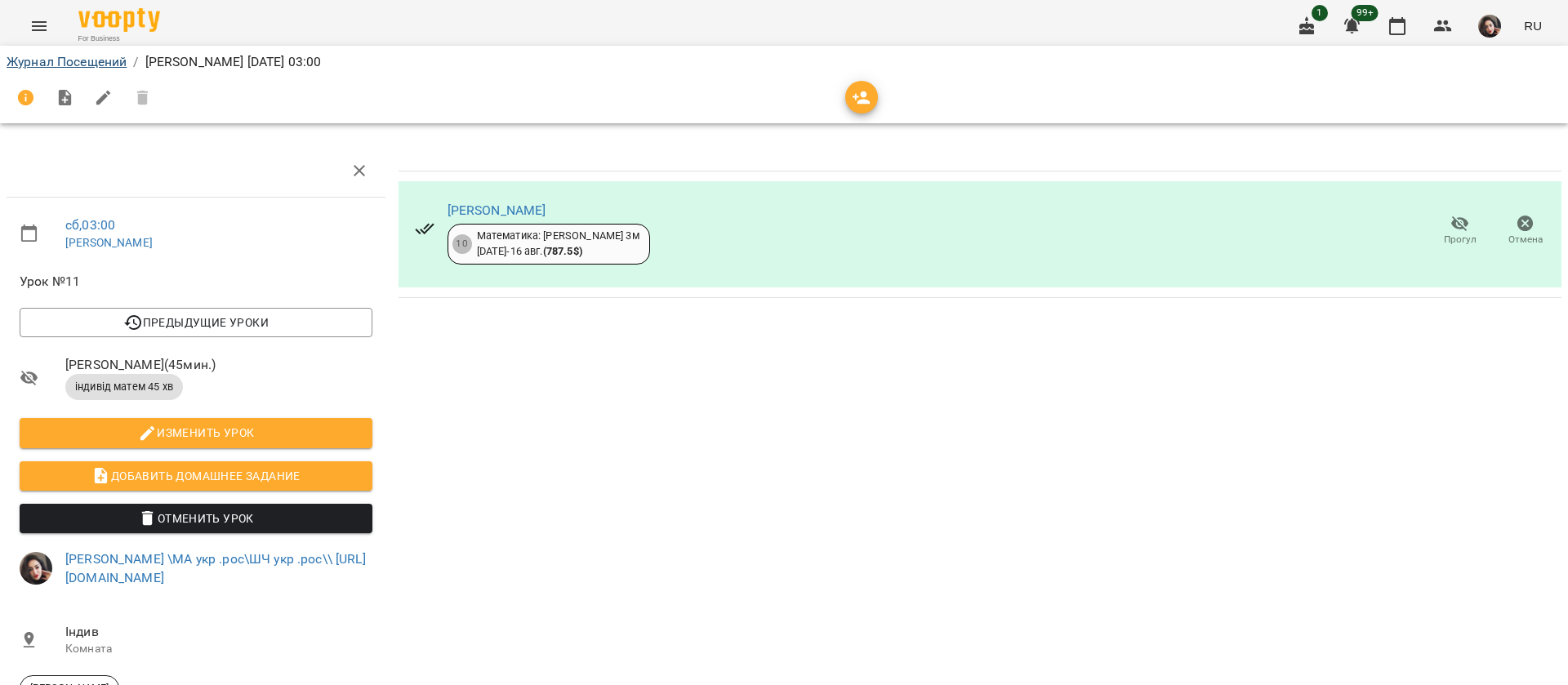
click at [12, 52] on li "Журнал Посещений" at bounding box center [67, 62] width 120 height 20
click at [101, 50] on div "Журнал Посещений / [PERSON_NAME] сб, 16 авг. 2025 03:00" at bounding box center [783, 62] width 1561 height 26
click at [99, 58] on link "Журнал Посещений" at bounding box center [67, 62] width 120 height 16
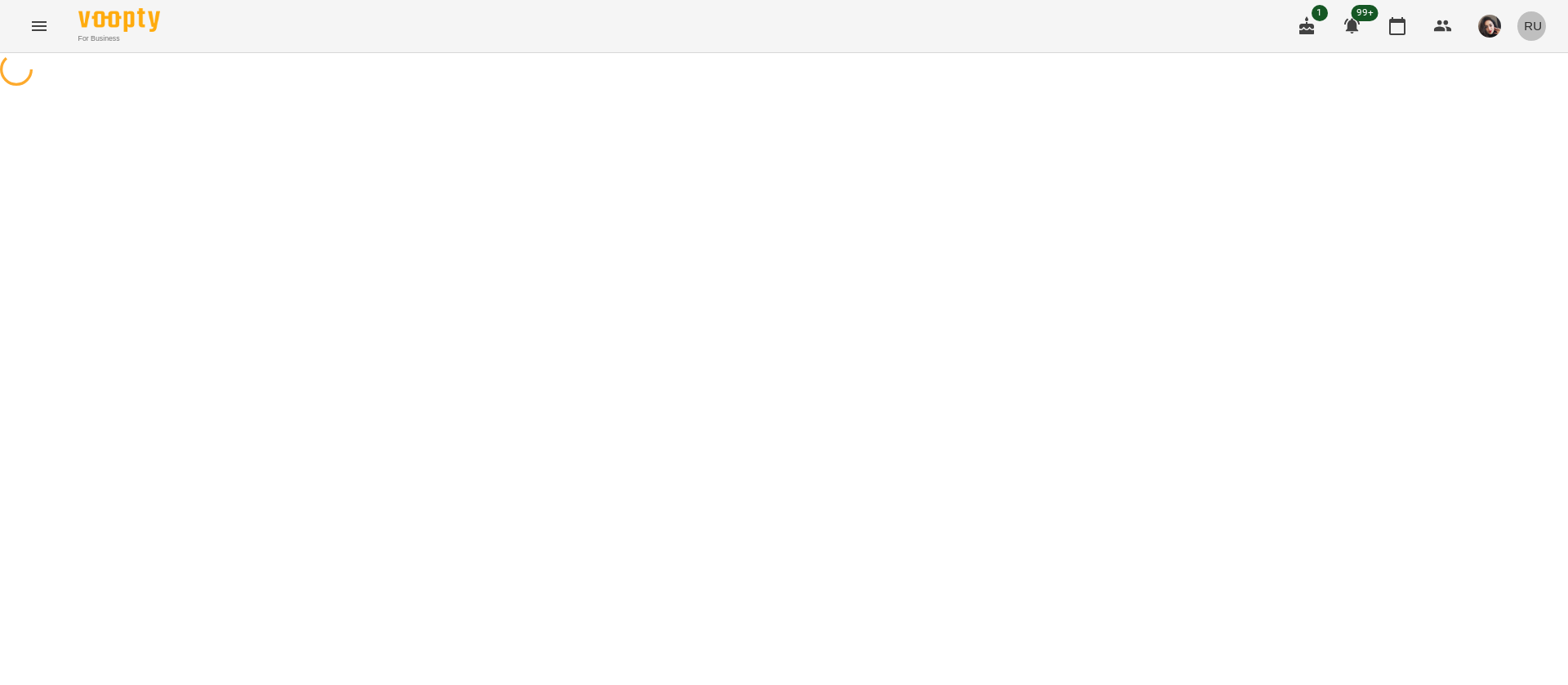
click at [1534, 26] on span "RU" at bounding box center [1533, 24] width 18 height 17
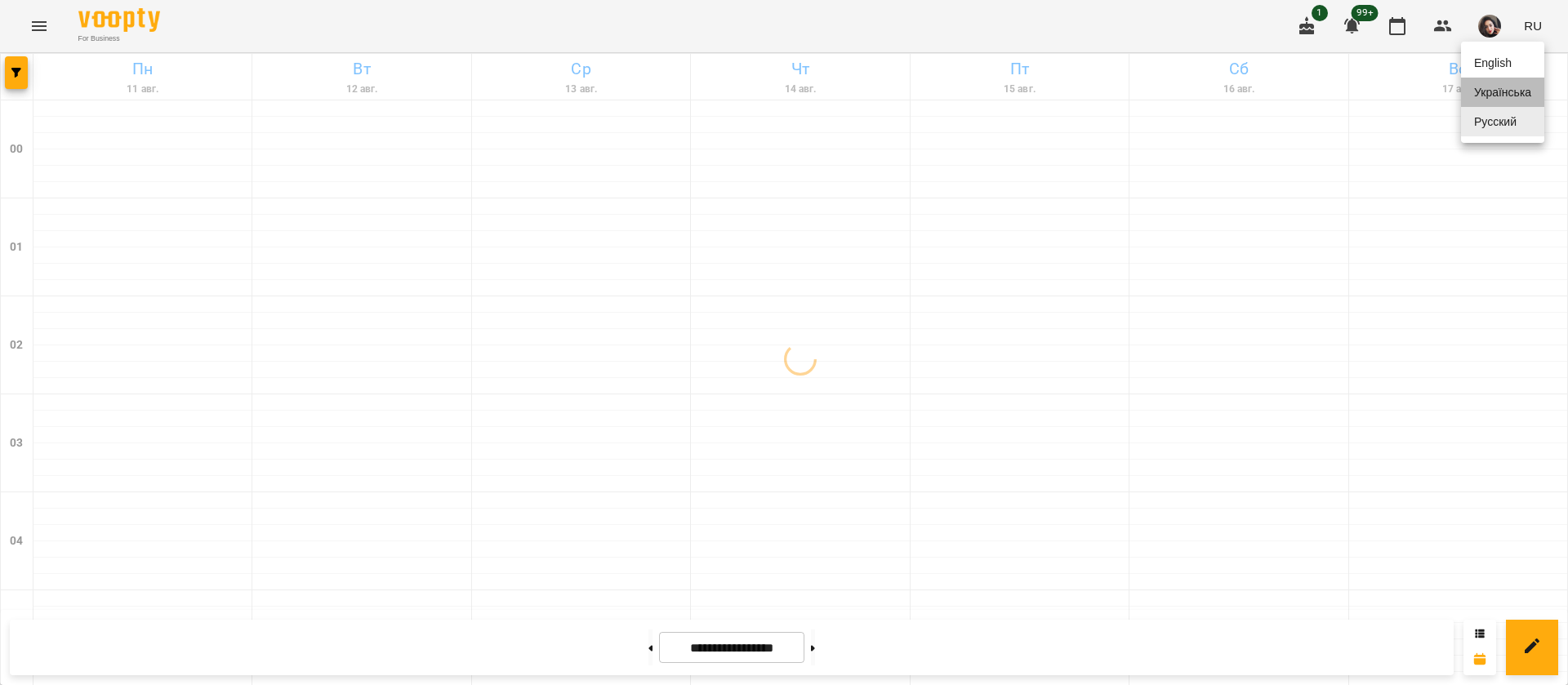
click at [1511, 98] on div "Українська" at bounding box center [1502, 92] width 83 height 29
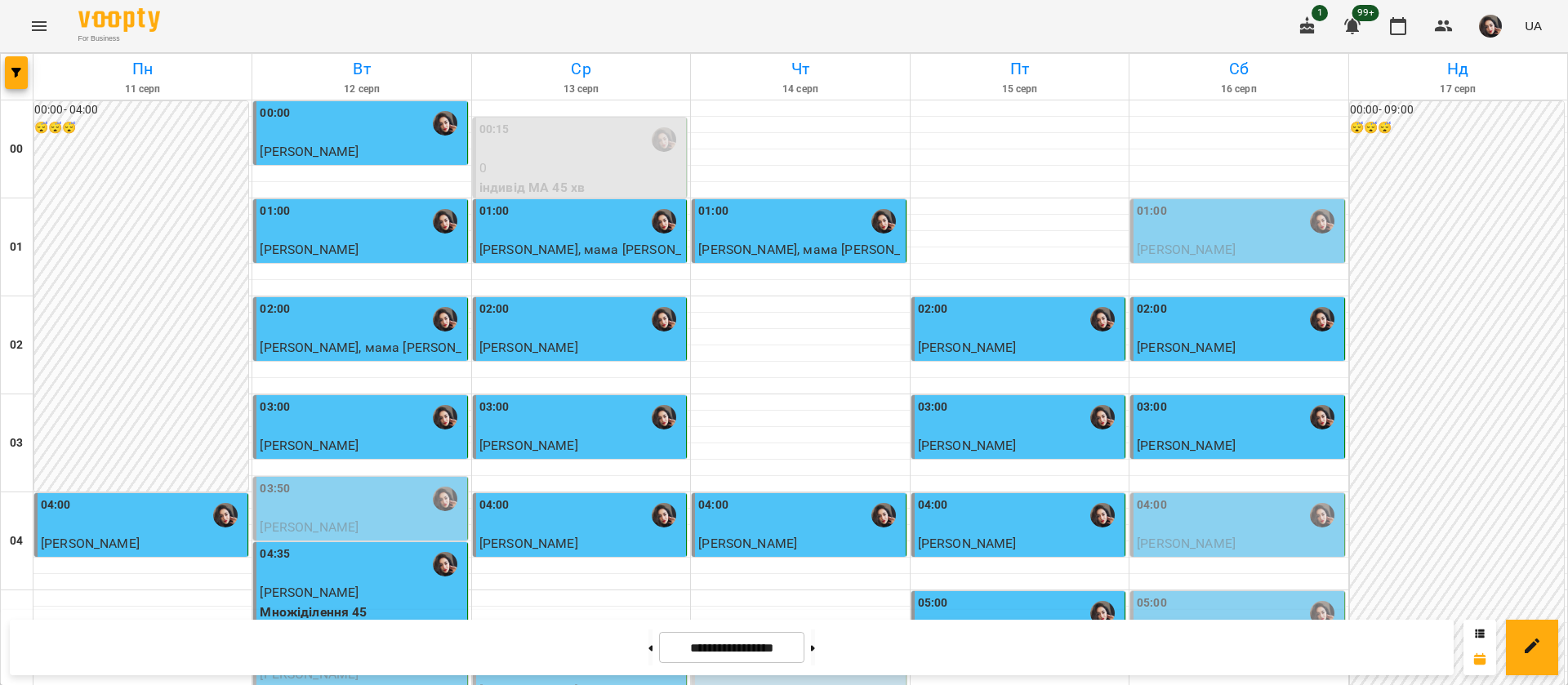
click at [1218, 517] on div "04:00" at bounding box center [1238, 515] width 203 height 37
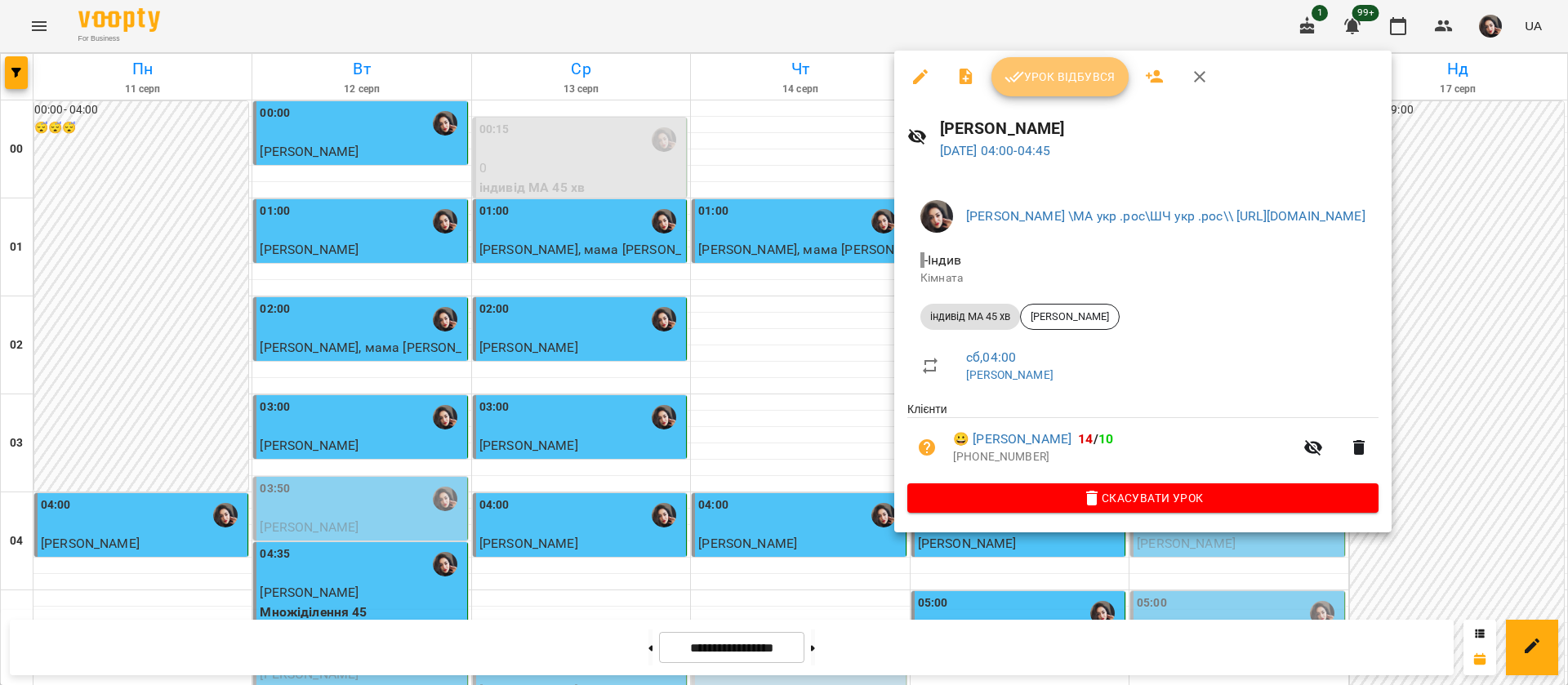
click at [1049, 67] on span "Урок відбувся" at bounding box center [1059, 76] width 111 height 20
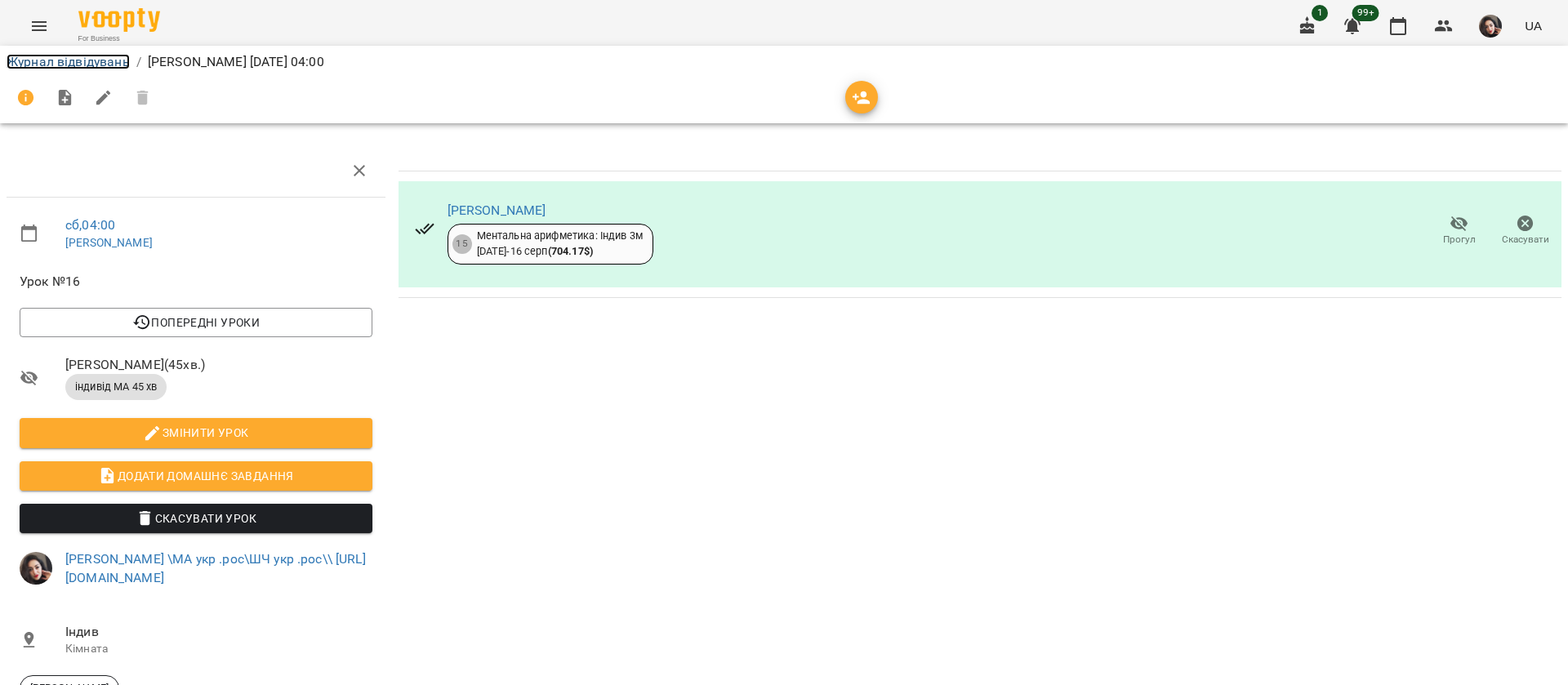
click at [114, 64] on link "Журнал відвідувань" at bounding box center [69, 62] width 123 height 16
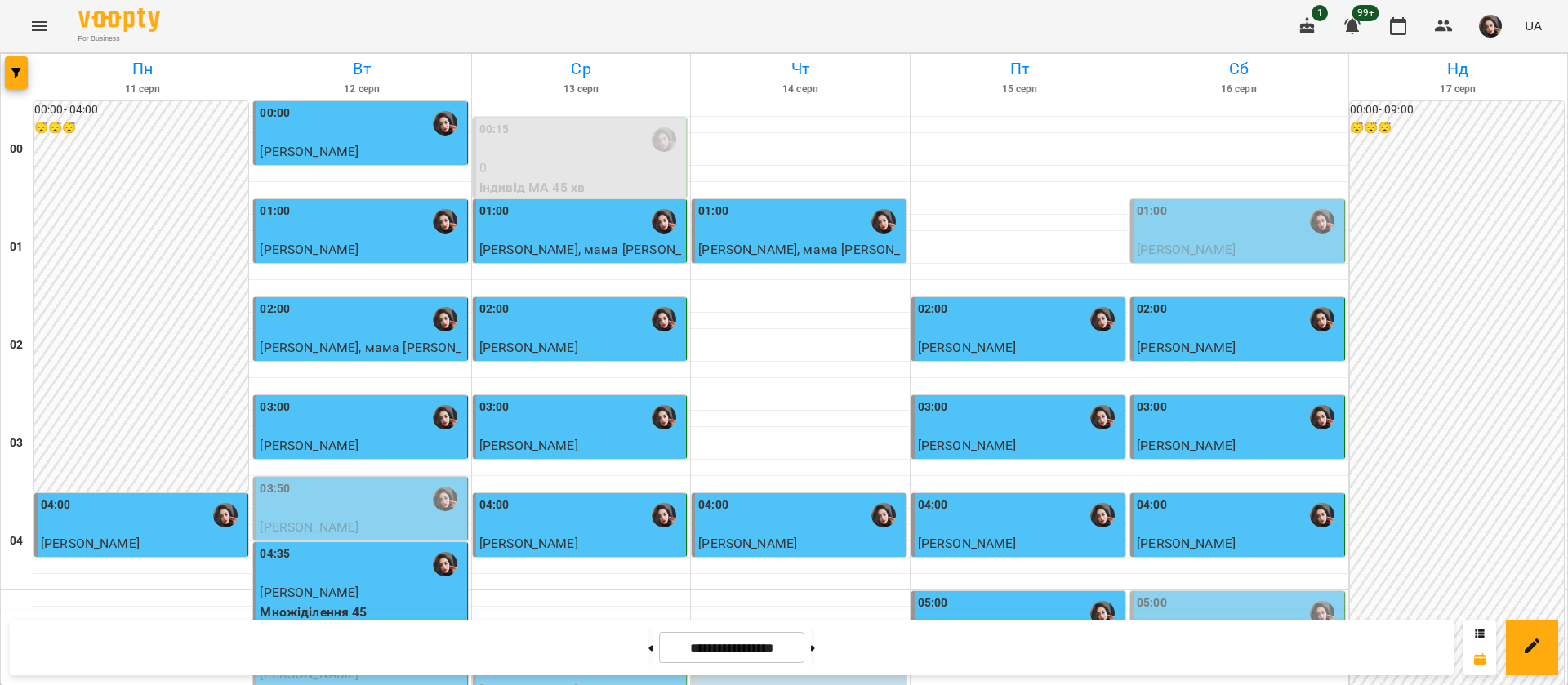
scroll to position [1840, 0]
click at [815, 654] on button at bounding box center [812, 647] width 4 height 36
type input "**********"
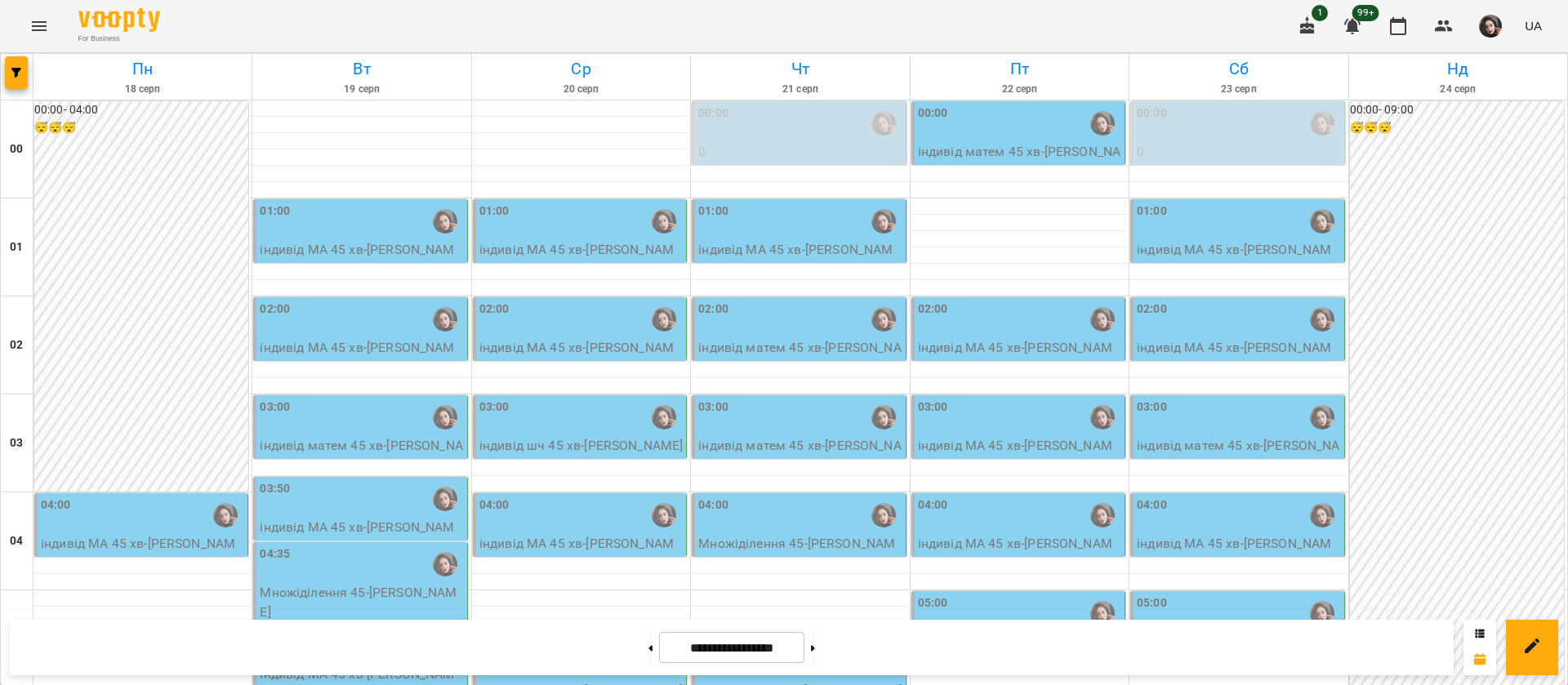
scroll to position [0, 0]
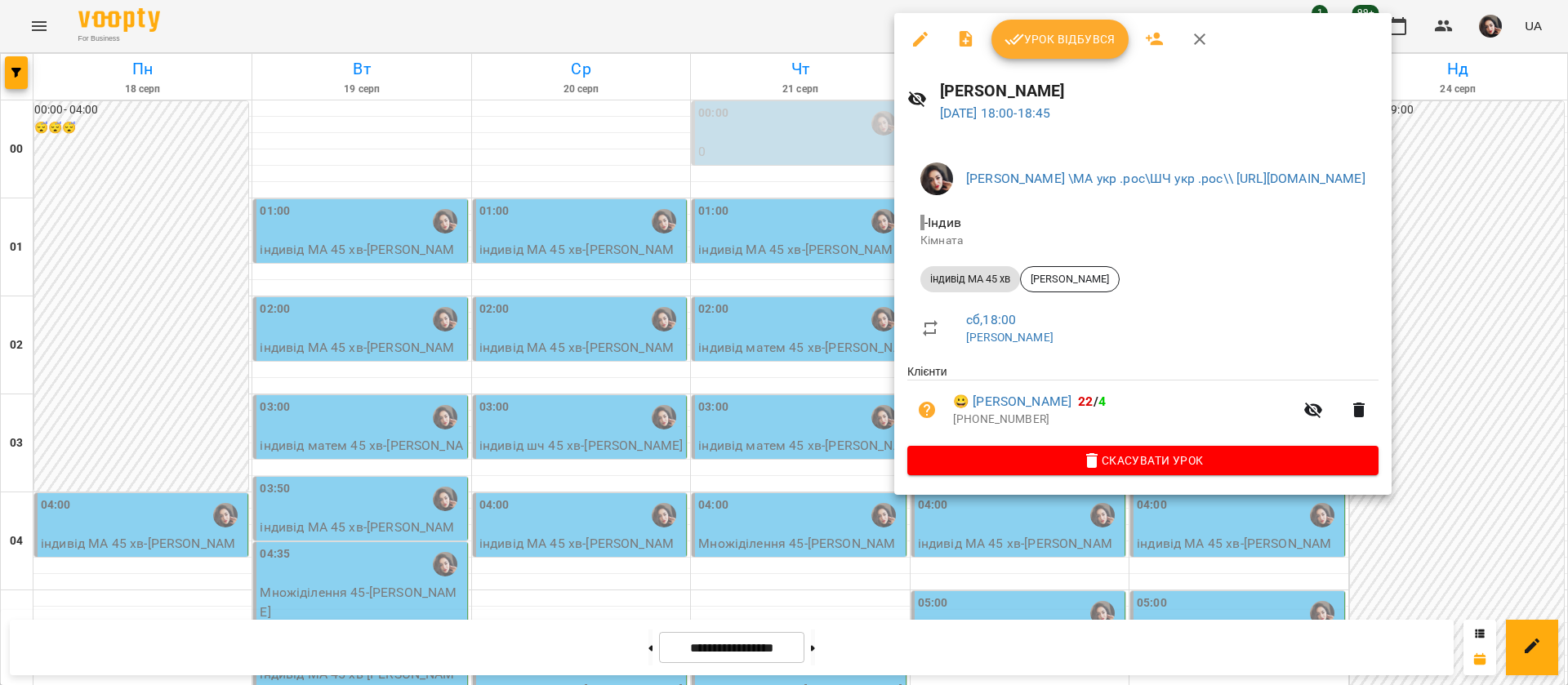
click at [705, 24] on div at bounding box center [784, 342] width 1568 height 685
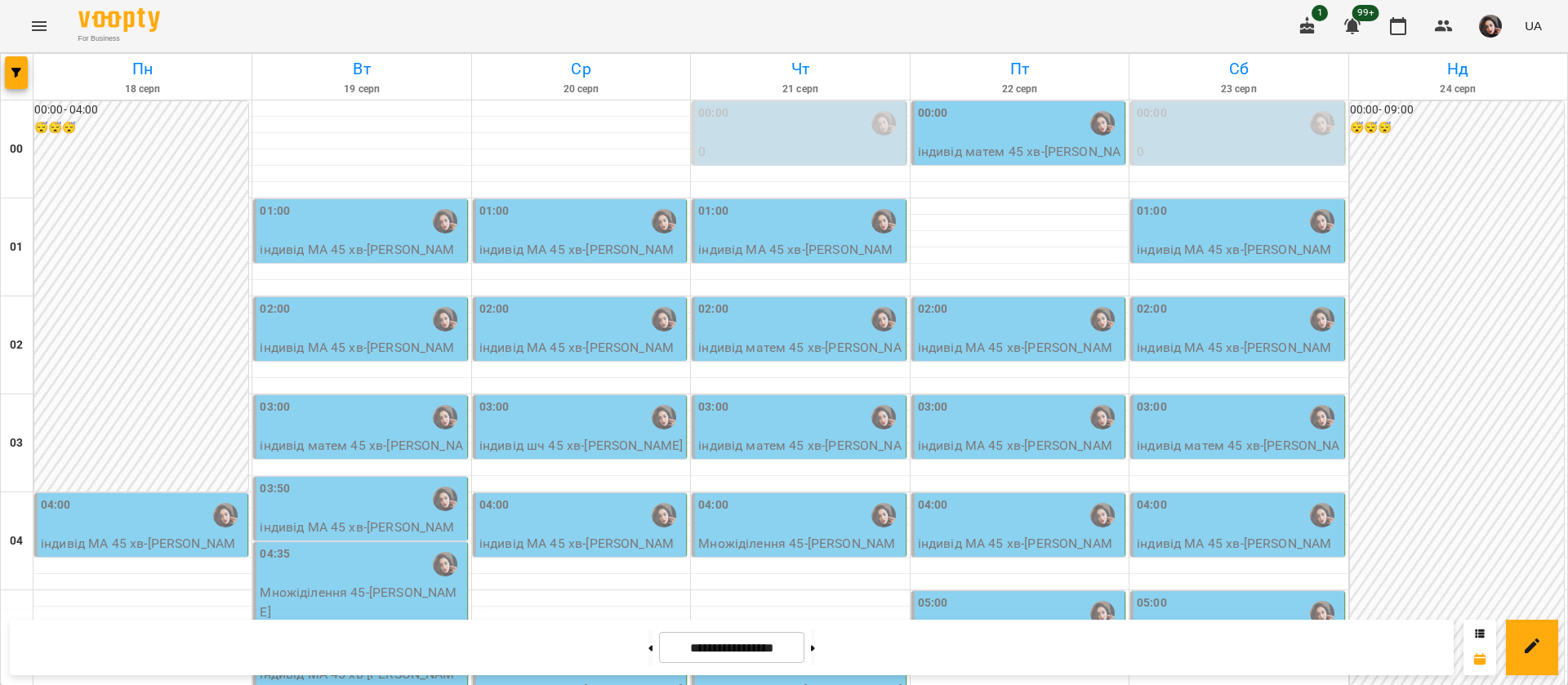
scroll to position [1840, 0]
click at [815, 652] on button at bounding box center [812, 647] width 4 height 36
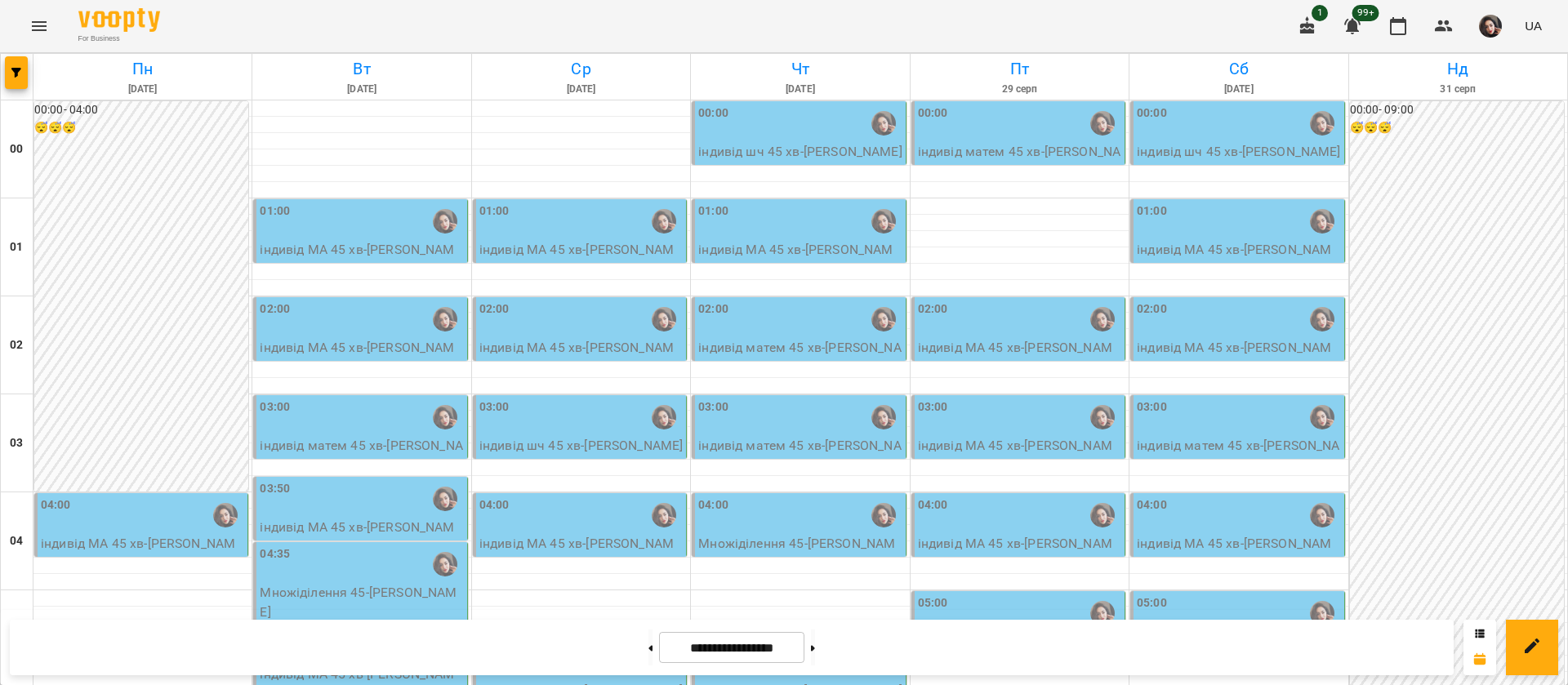
scroll to position [857, 0]
click at [649, 649] on button at bounding box center [651, 647] width 4 height 36
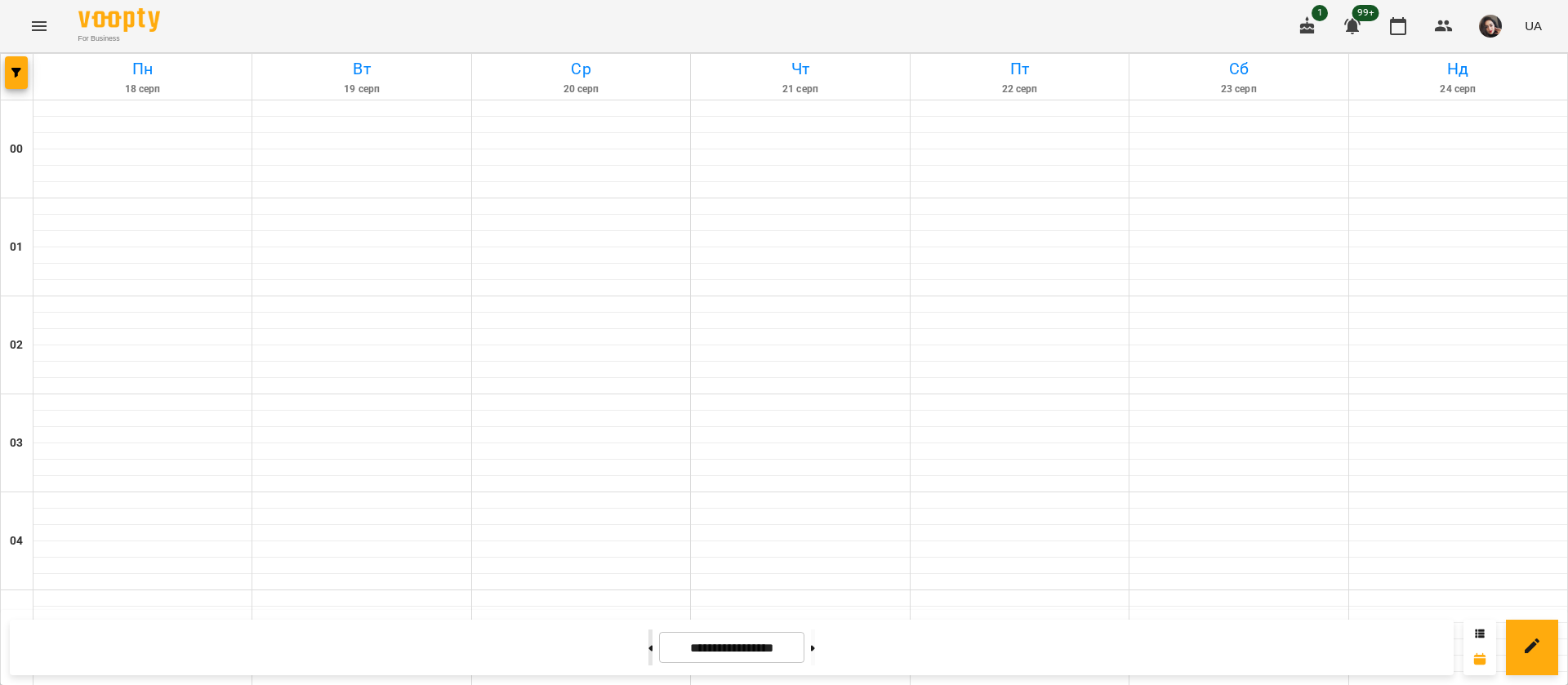
click at [649, 649] on button at bounding box center [651, 647] width 4 height 36
type input "**********"
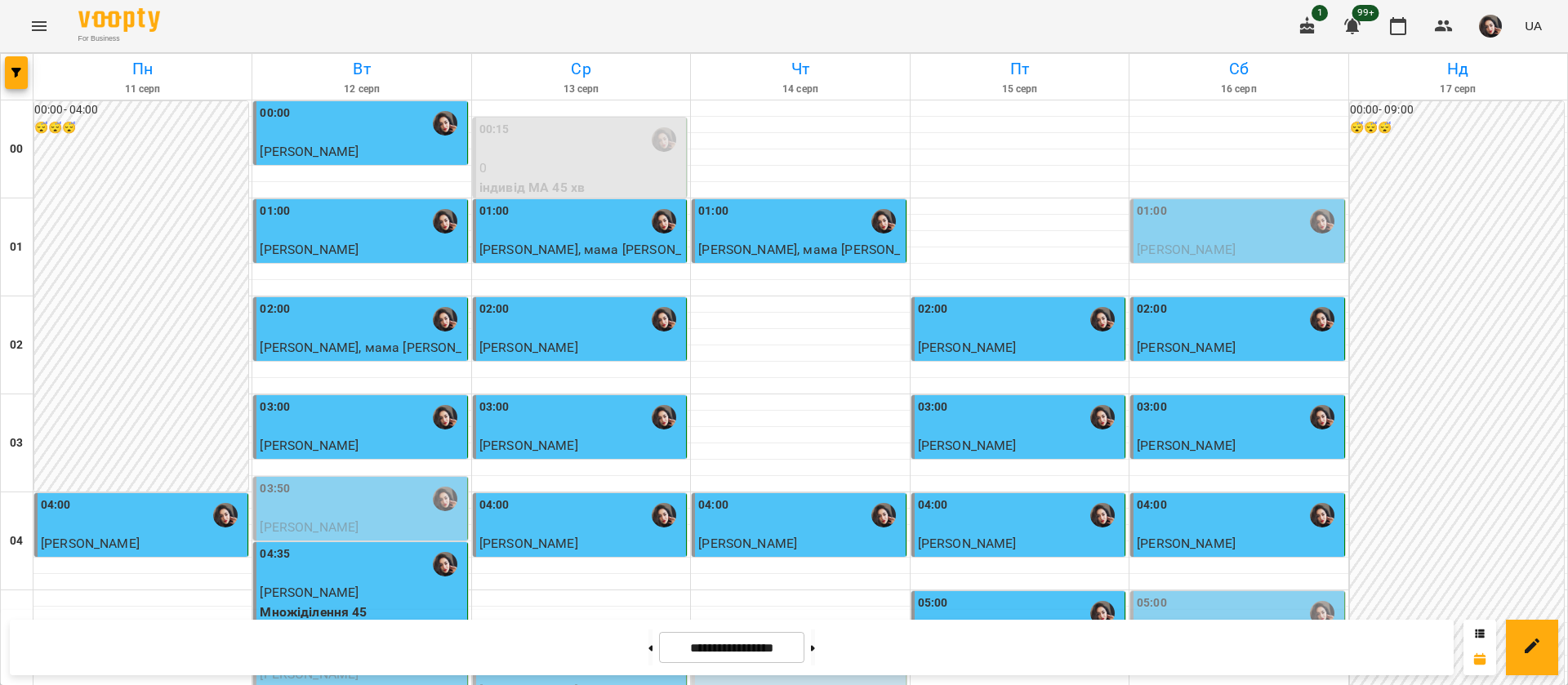
scroll to position [0, 0]
click at [792, 512] on div "04:00" at bounding box center [799, 515] width 203 height 37
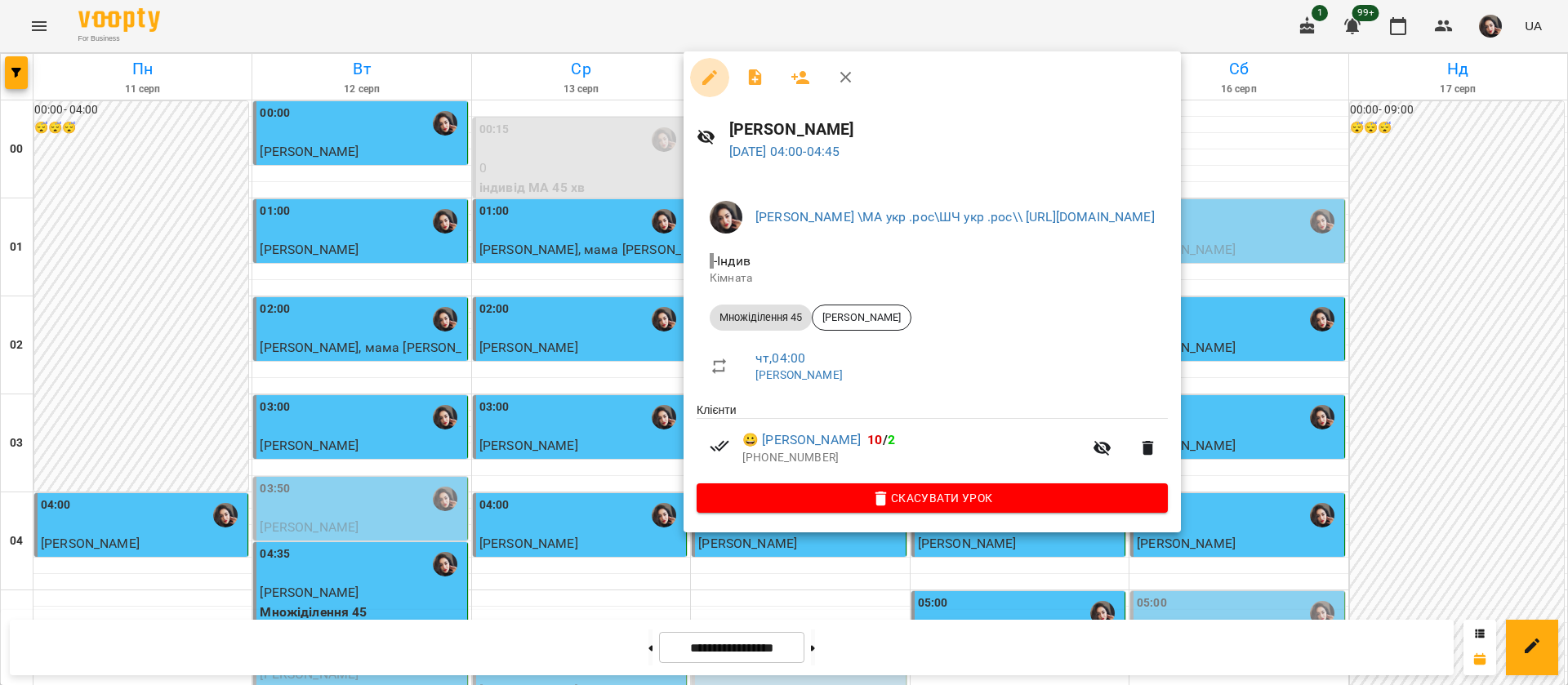
click at [705, 76] on icon "button" at bounding box center [710, 77] width 20 height 20
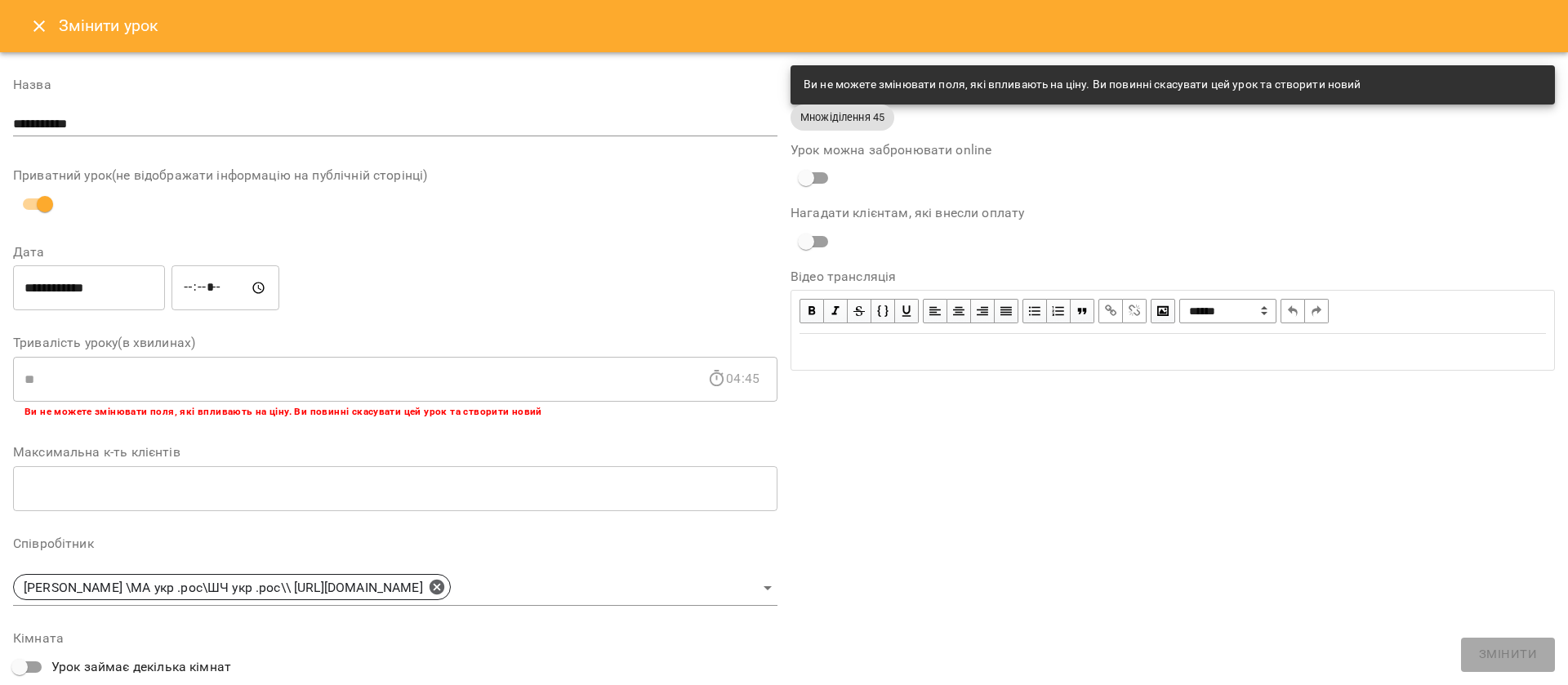
click at [38, 31] on icon "Close" at bounding box center [39, 26] width 20 height 20
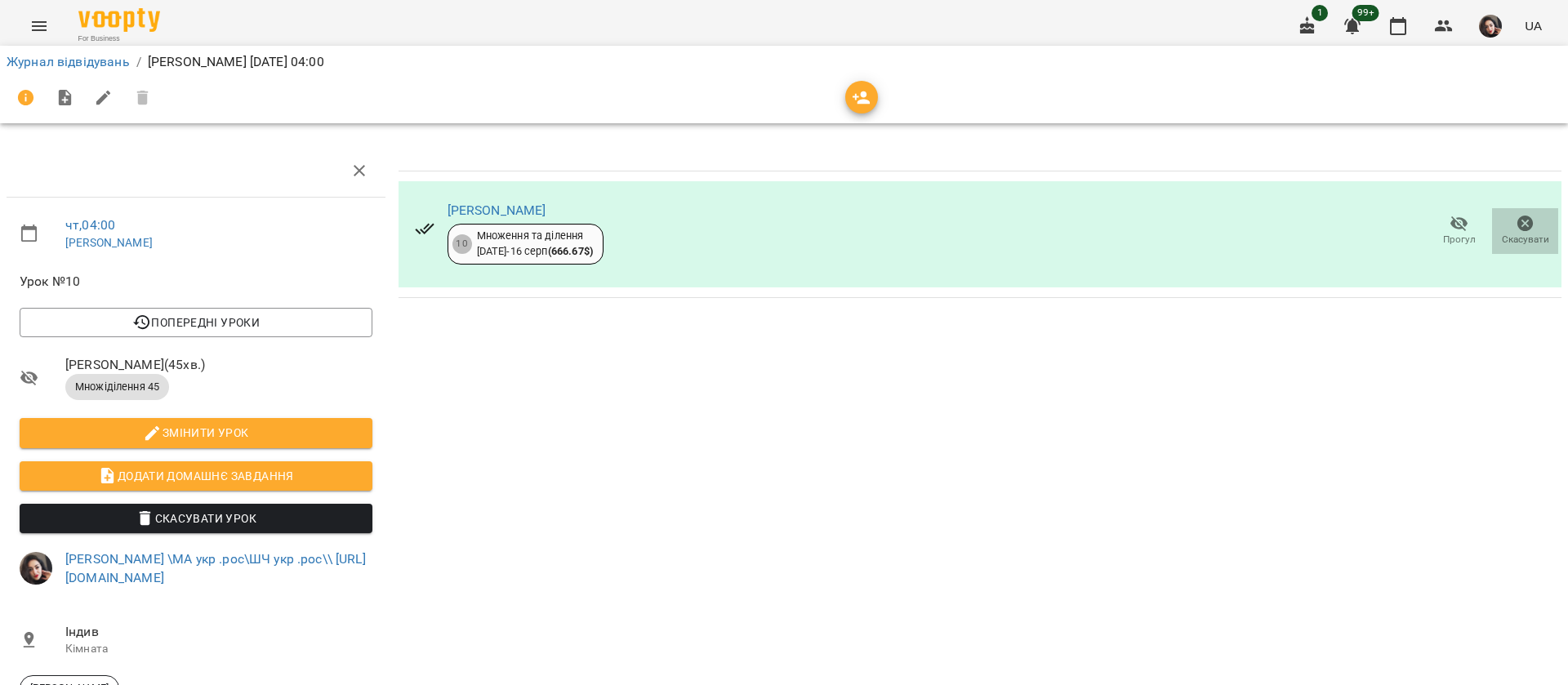
click at [1501, 238] on span "Скасувати" at bounding box center [1525, 239] width 47 height 14
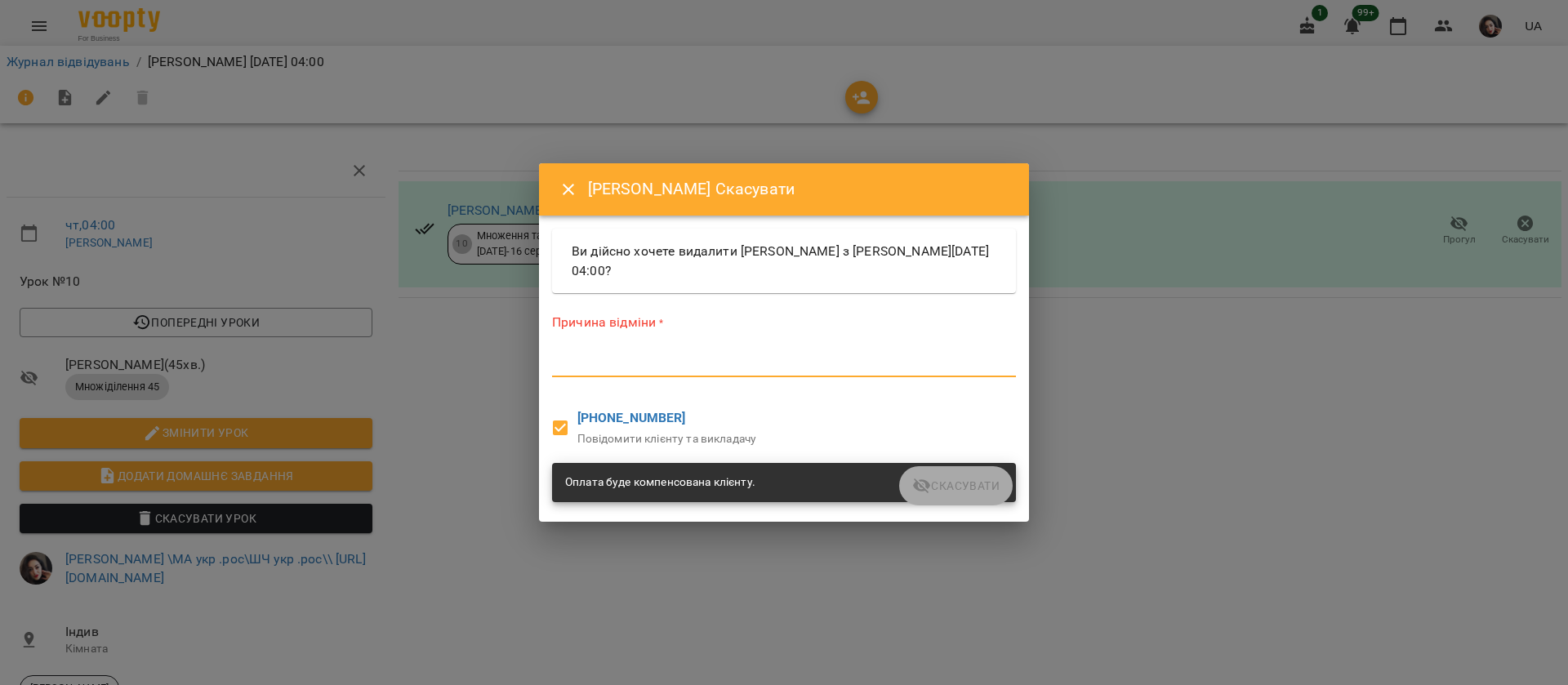
click at [717, 359] on textarea at bounding box center [783, 364] width 464 height 16
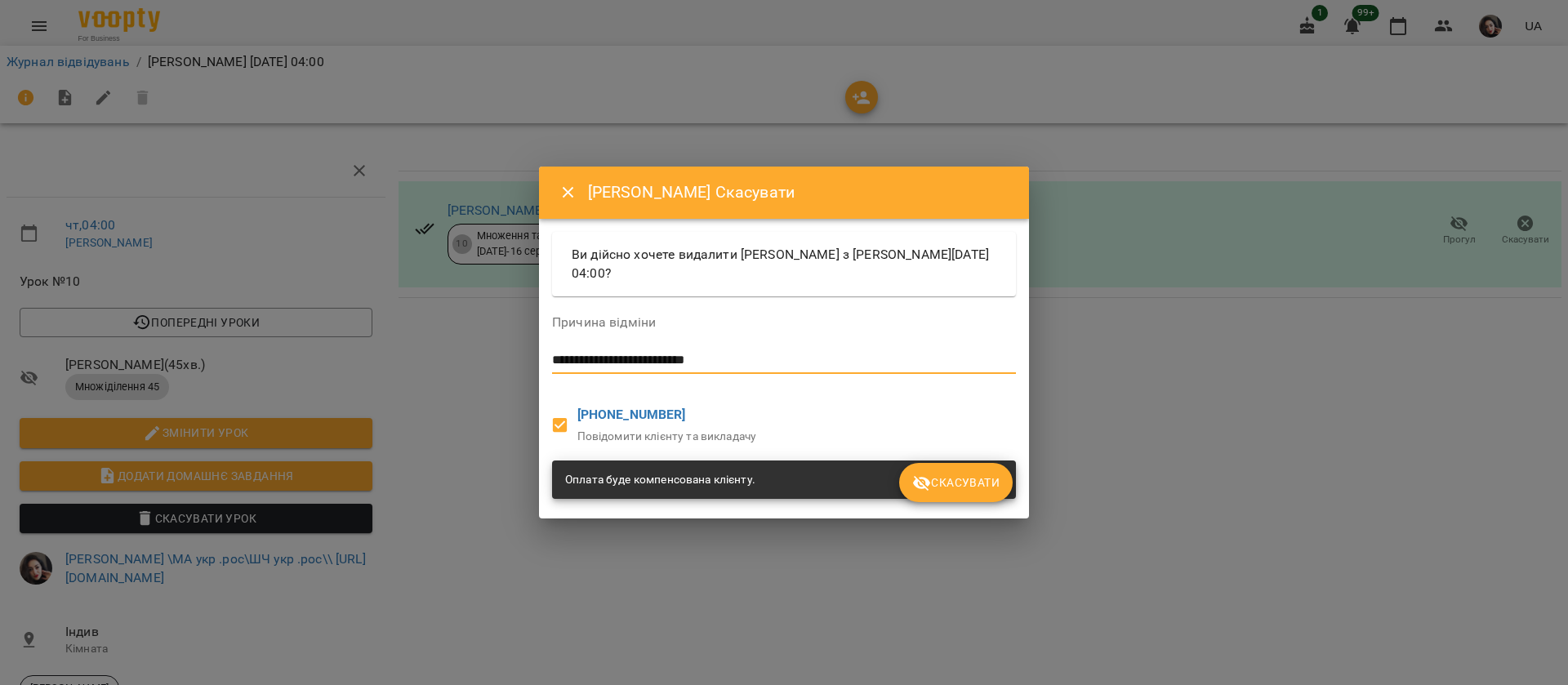
type textarea "**********"
click at [932, 464] on button "Скасувати" at bounding box center [956, 482] width 114 height 39
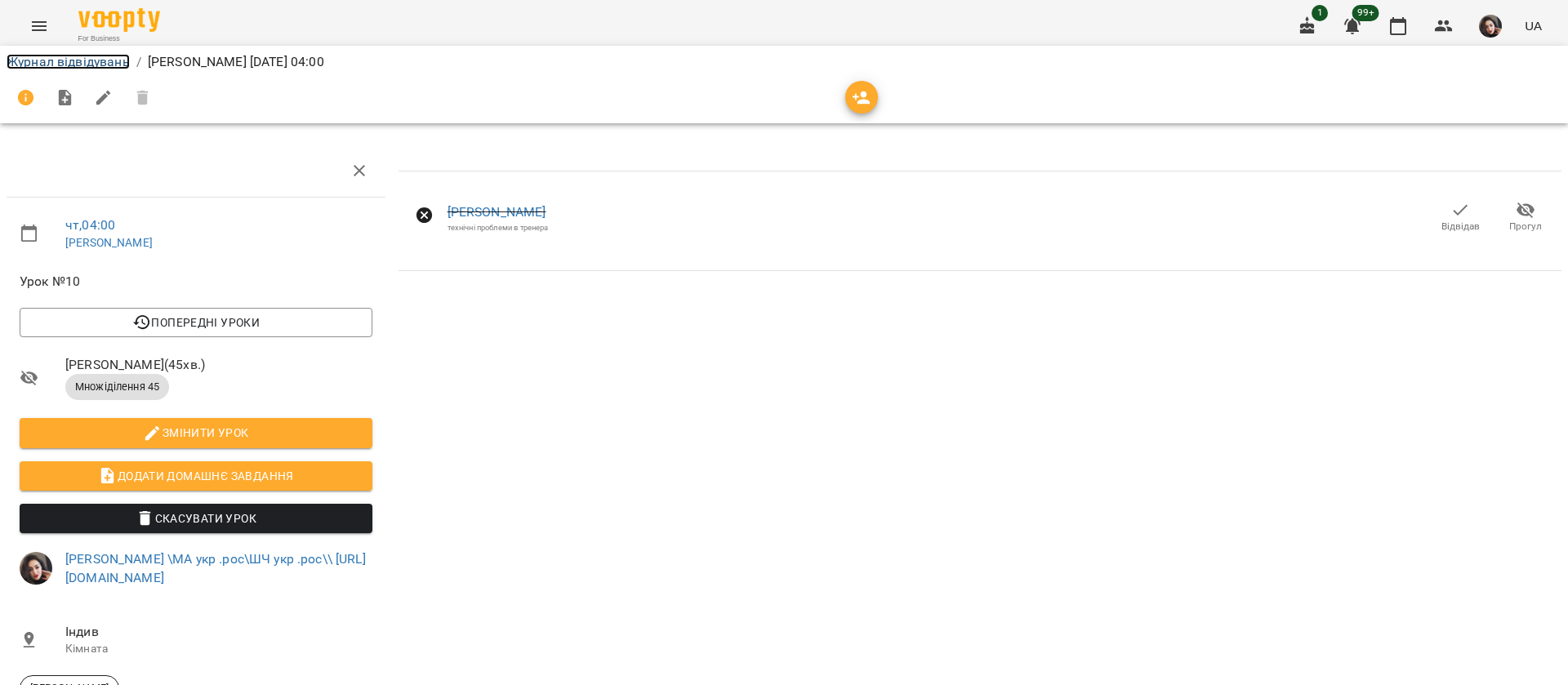
click at [19, 68] on link "Журнал відвідувань" at bounding box center [69, 62] width 123 height 16
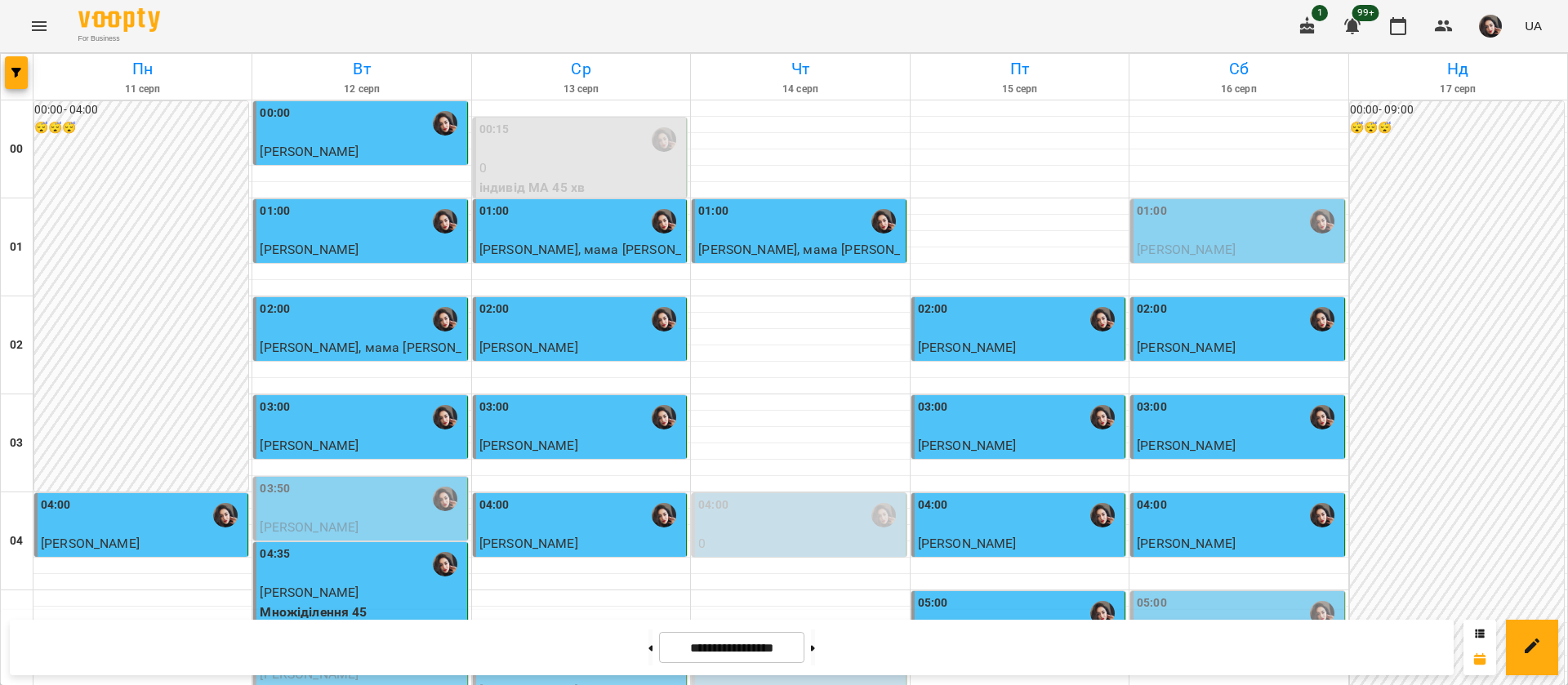
scroll to position [122, 0]
click at [433, 583] on p "[PERSON_NAME]" at bounding box center [361, 593] width 203 height 20
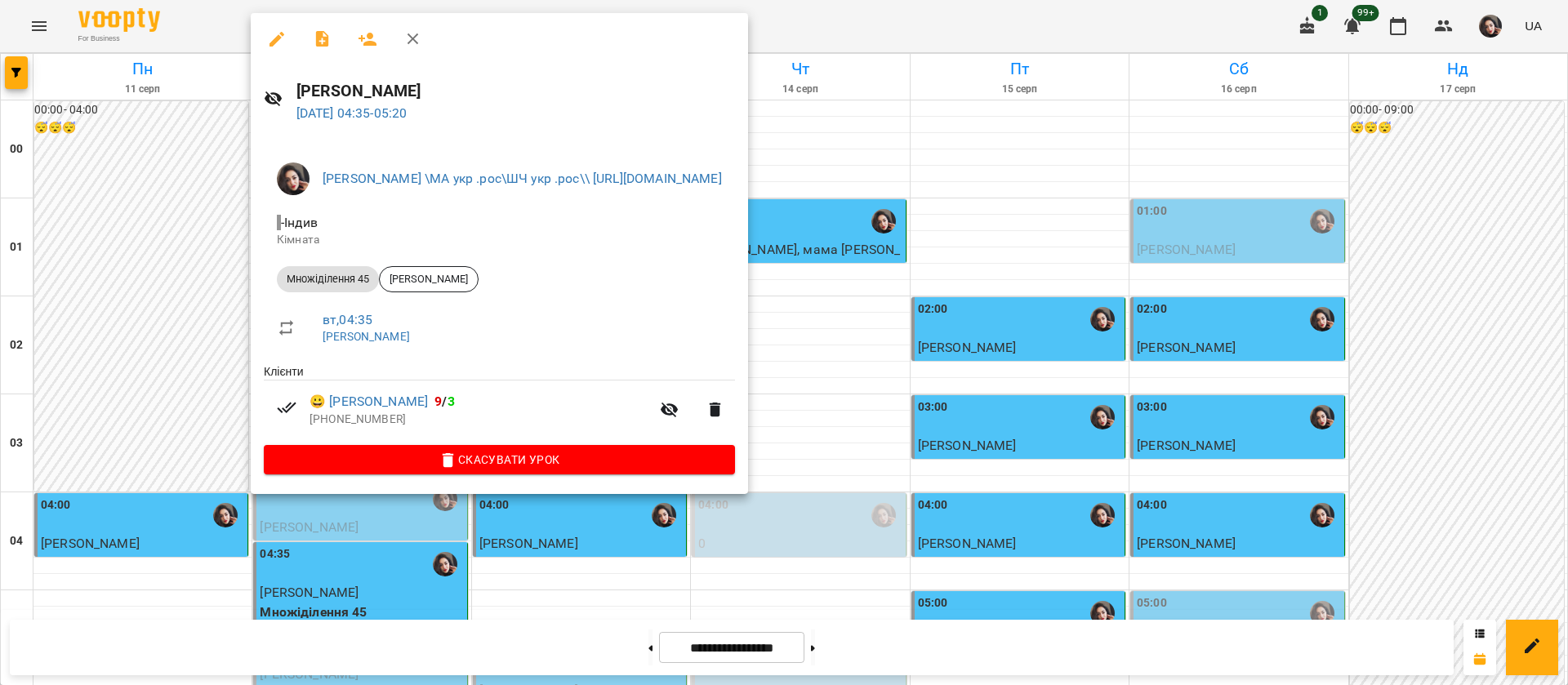
click at [1053, 10] on div at bounding box center [784, 342] width 1568 height 685
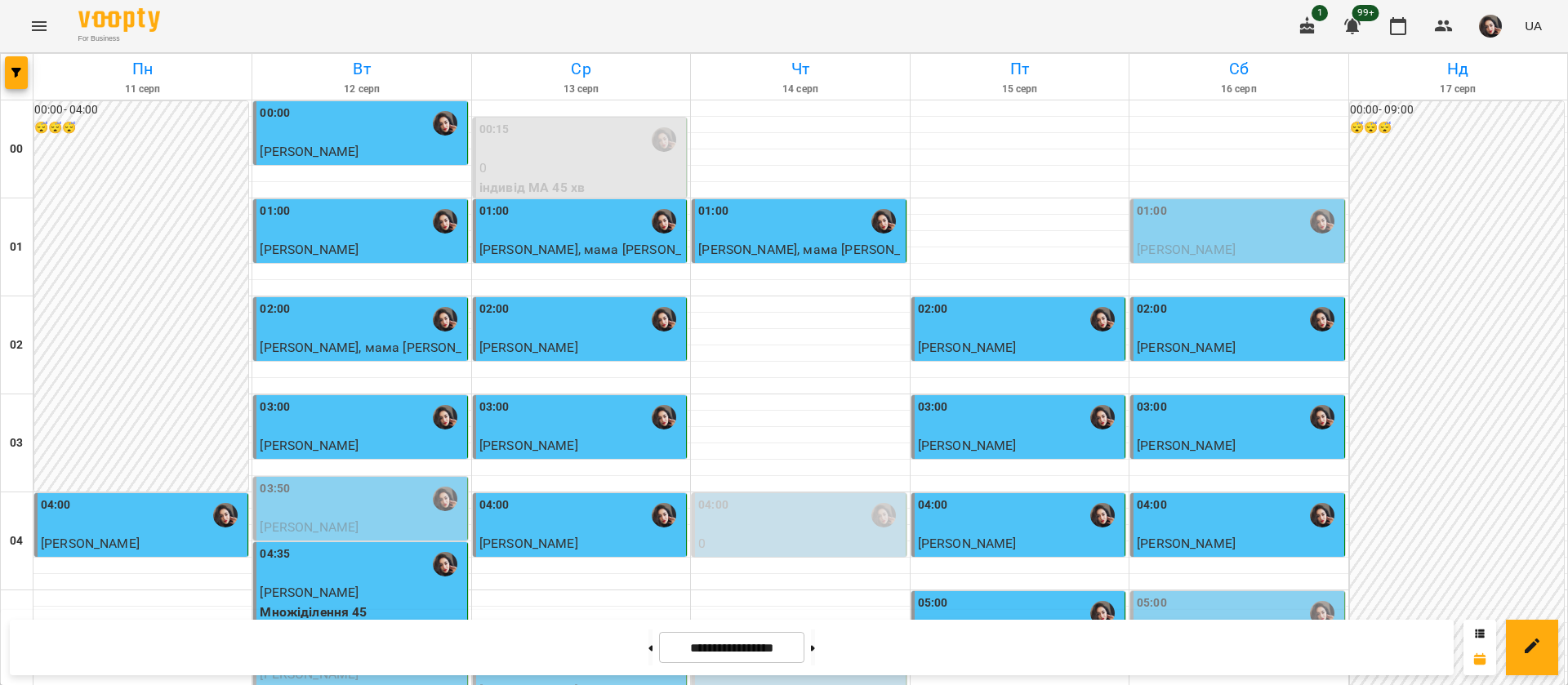
click at [762, 497] on div "04:00" at bounding box center [799, 515] width 203 height 37
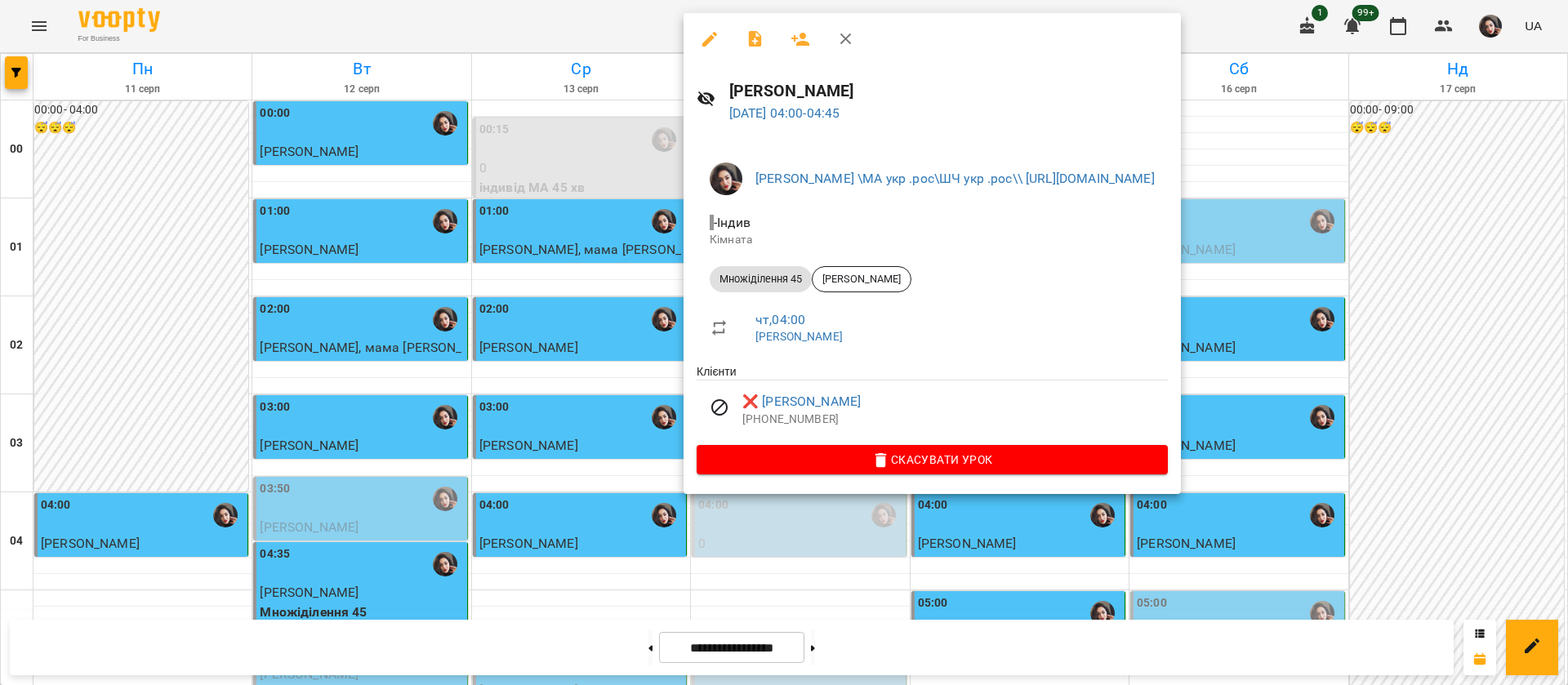
click at [564, 26] on div at bounding box center [784, 342] width 1568 height 685
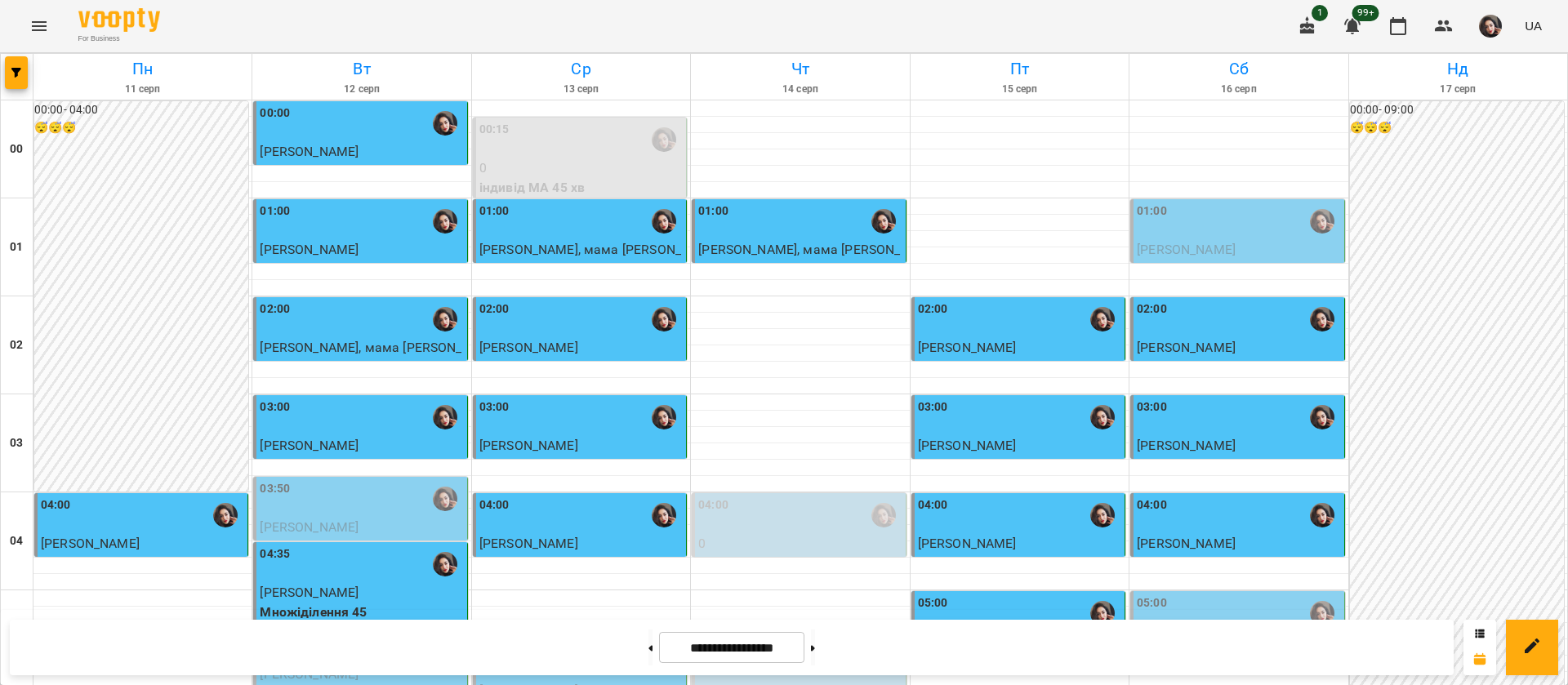
scroll to position [1840, 0]
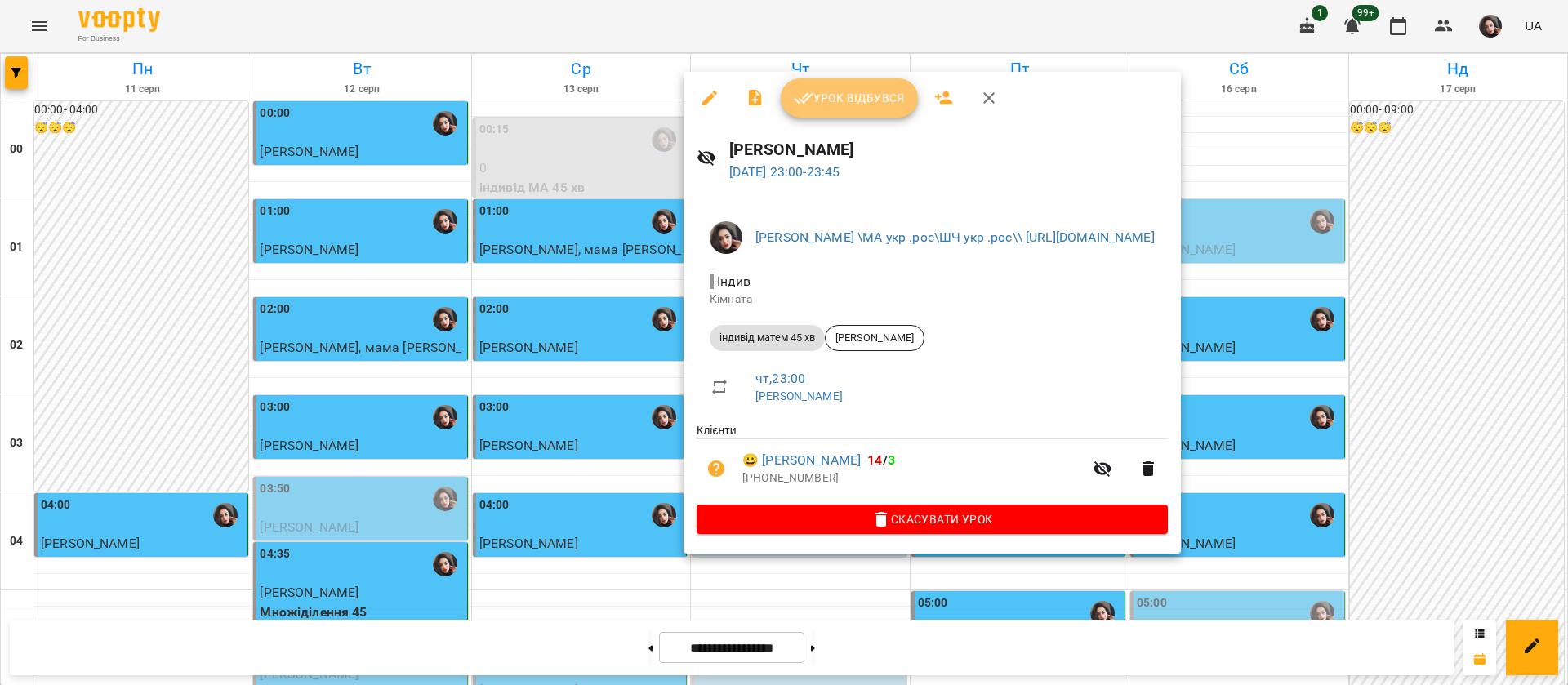
click at [840, 97] on span "Урок відбувся" at bounding box center [849, 98] width 111 height 20
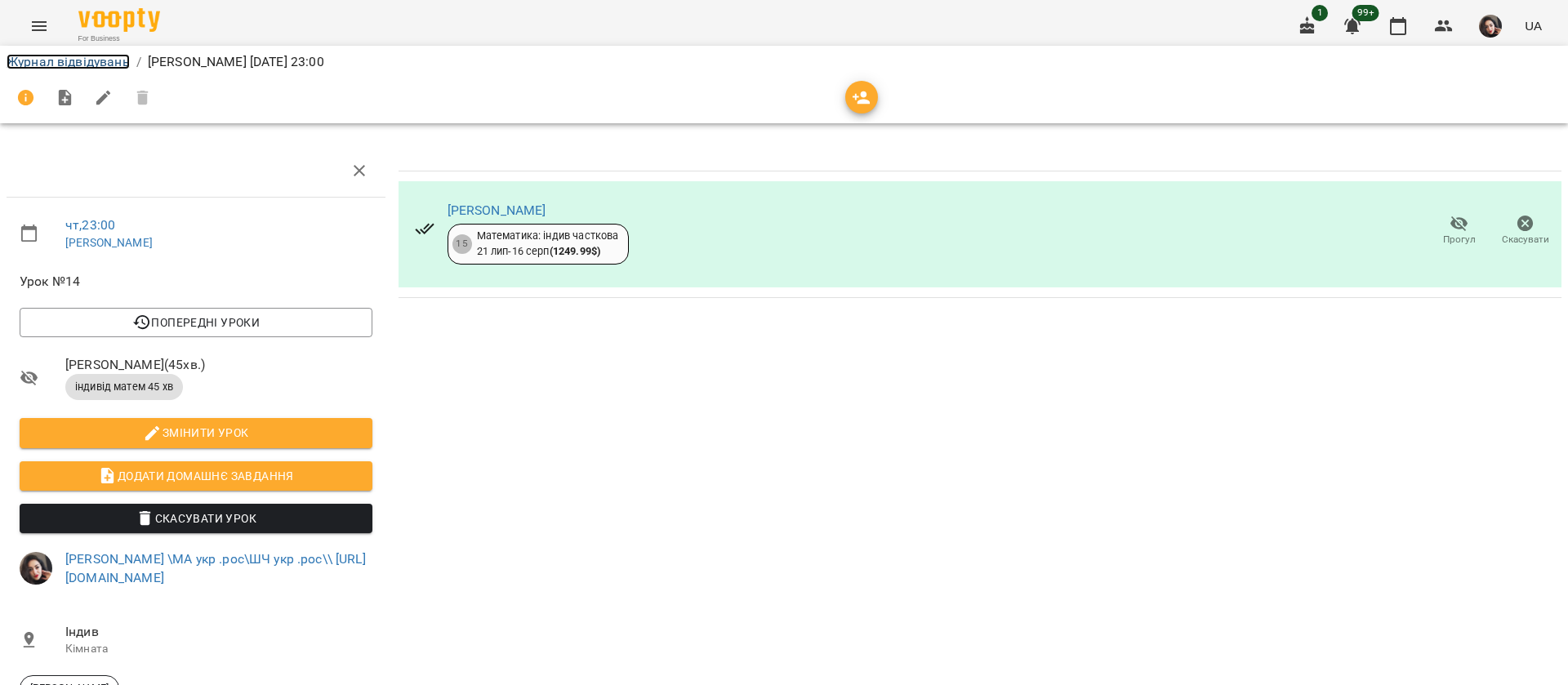
click at [103, 59] on link "Журнал відвідувань" at bounding box center [69, 62] width 123 height 16
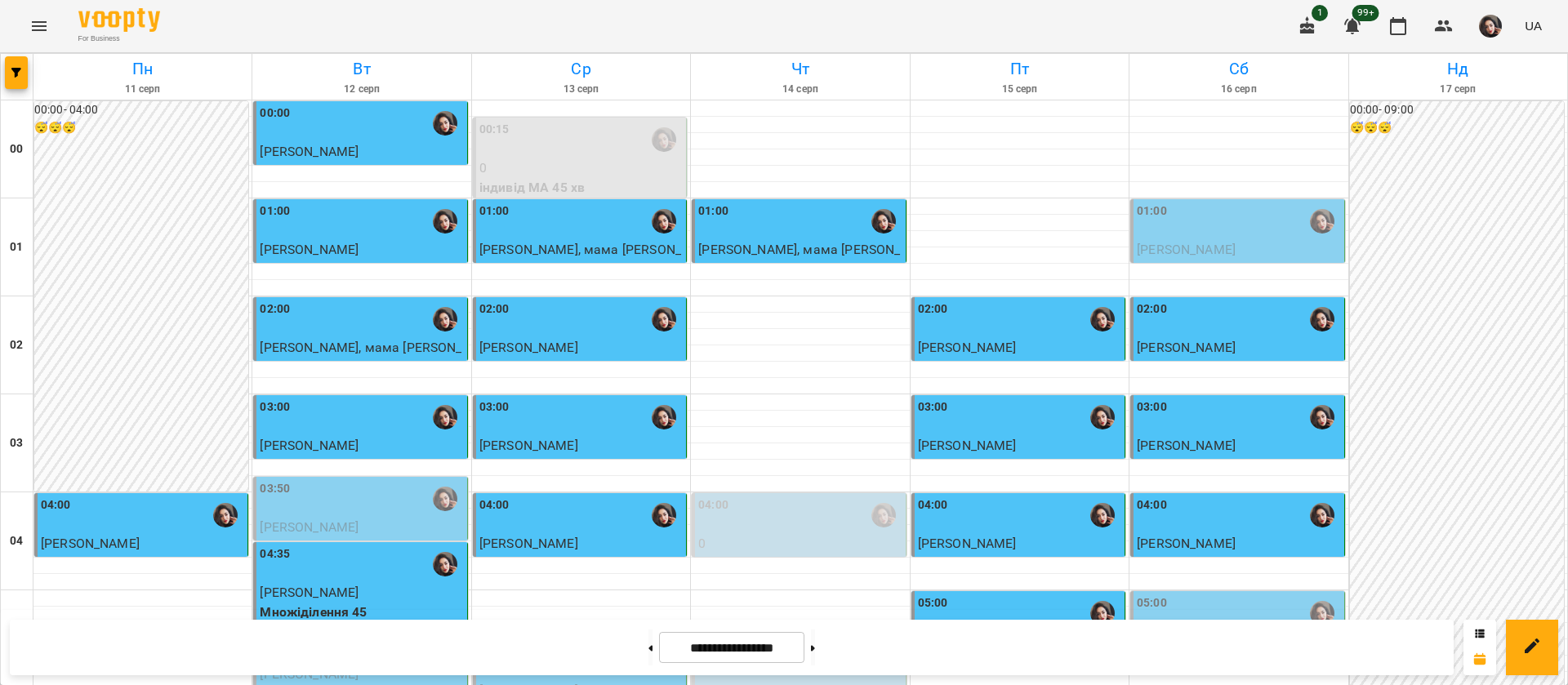
scroll to position [1840, 0]
click at [649, 649] on button at bounding box center [651, 647] width 4 height 36
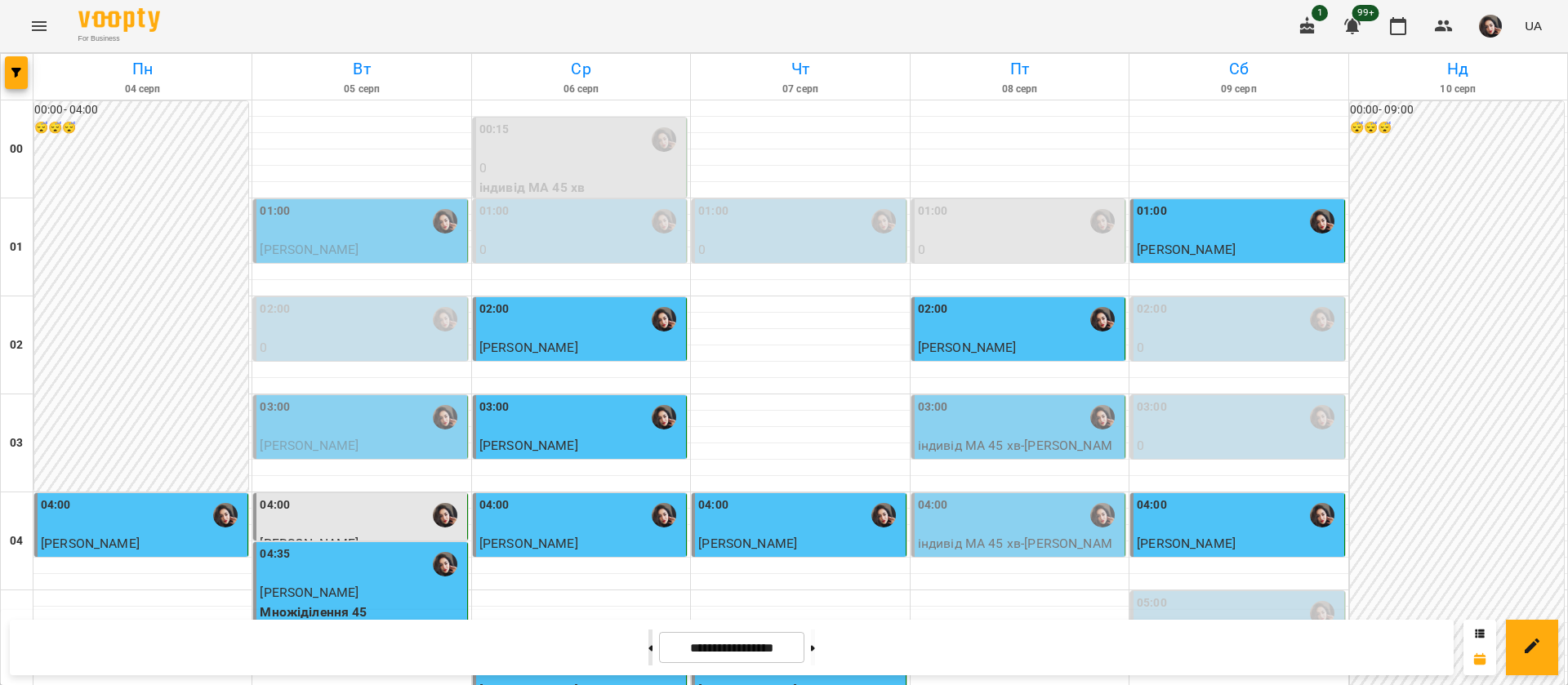
click at [649, 656] on button at bounding box center [651, 647] width 4 height 36
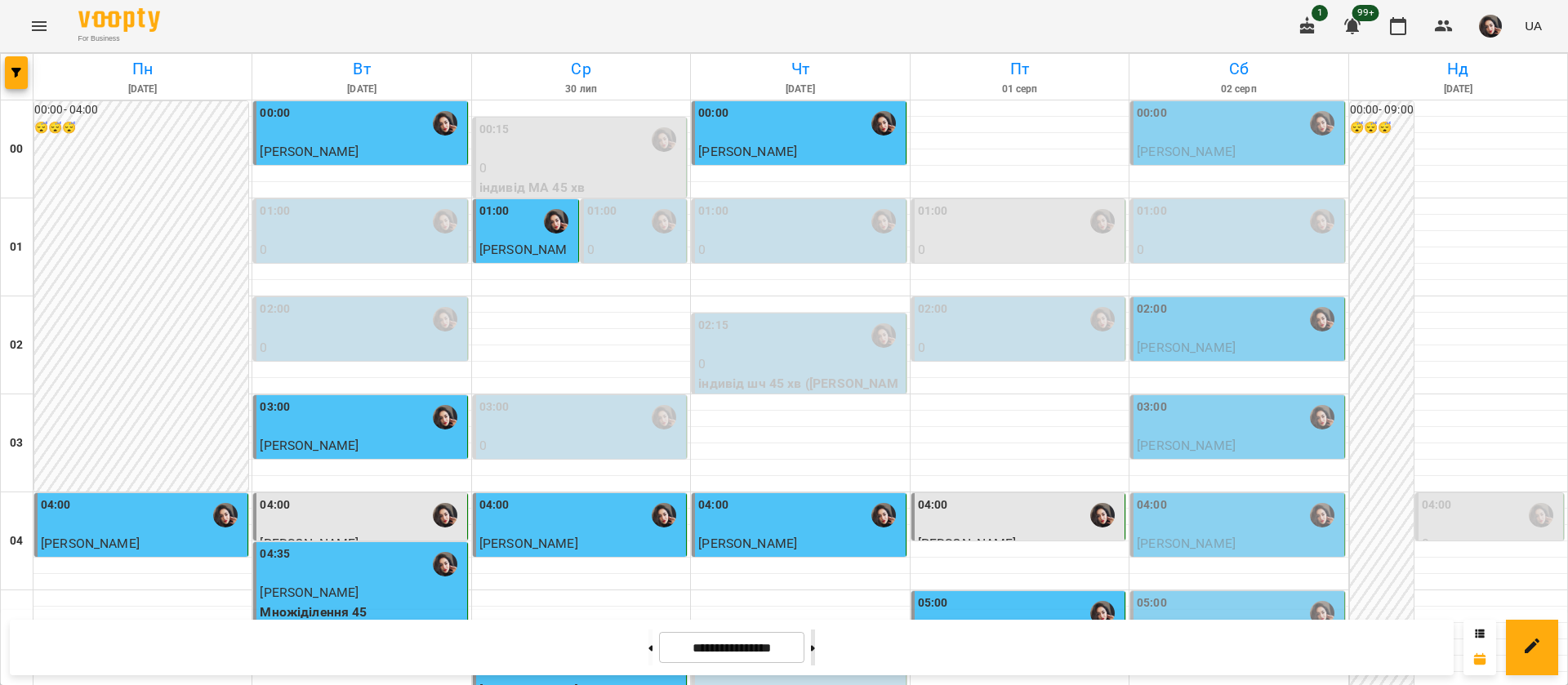
click at [815, 652] on button at bounding box center [812, 647] width 4 height 36
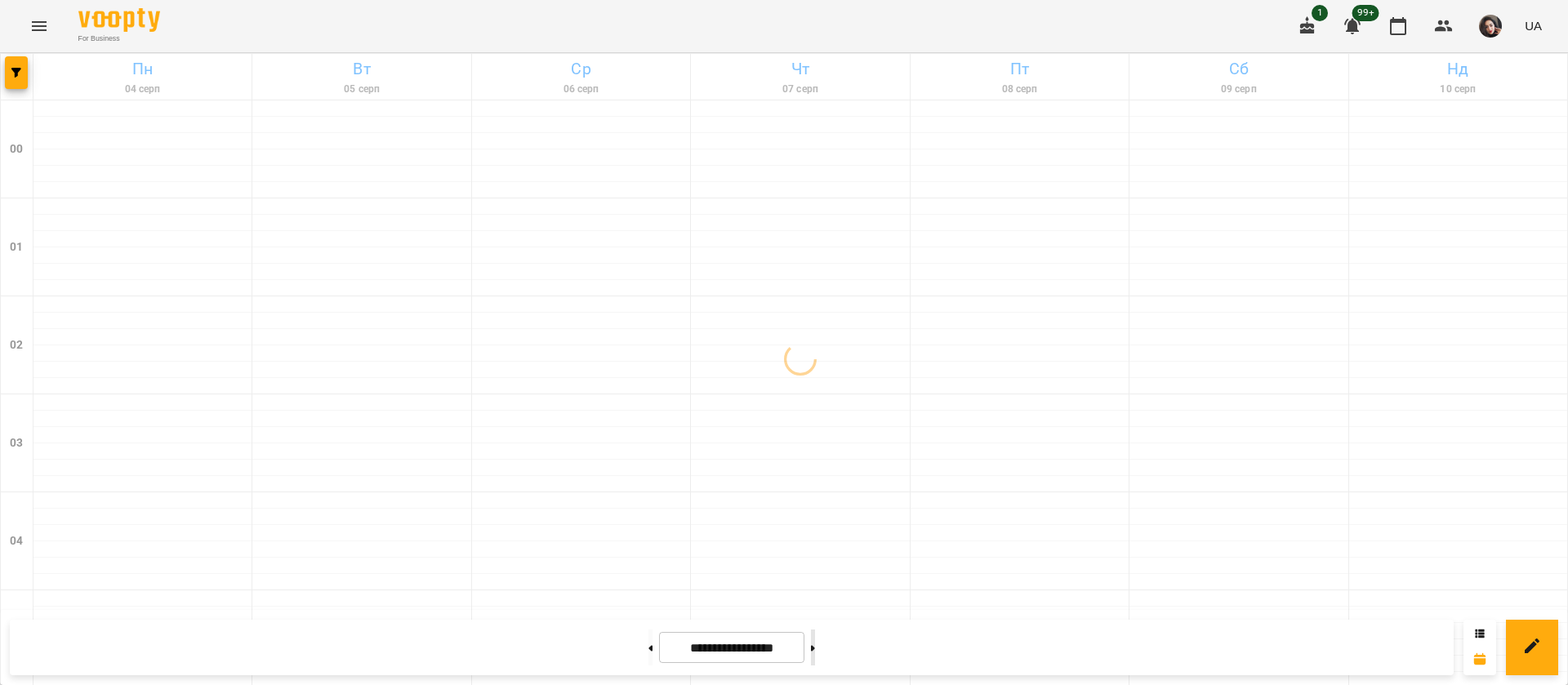
click at [815, 652] on button at bounding box center [812, 647] width 4 height 36
type input "**********"
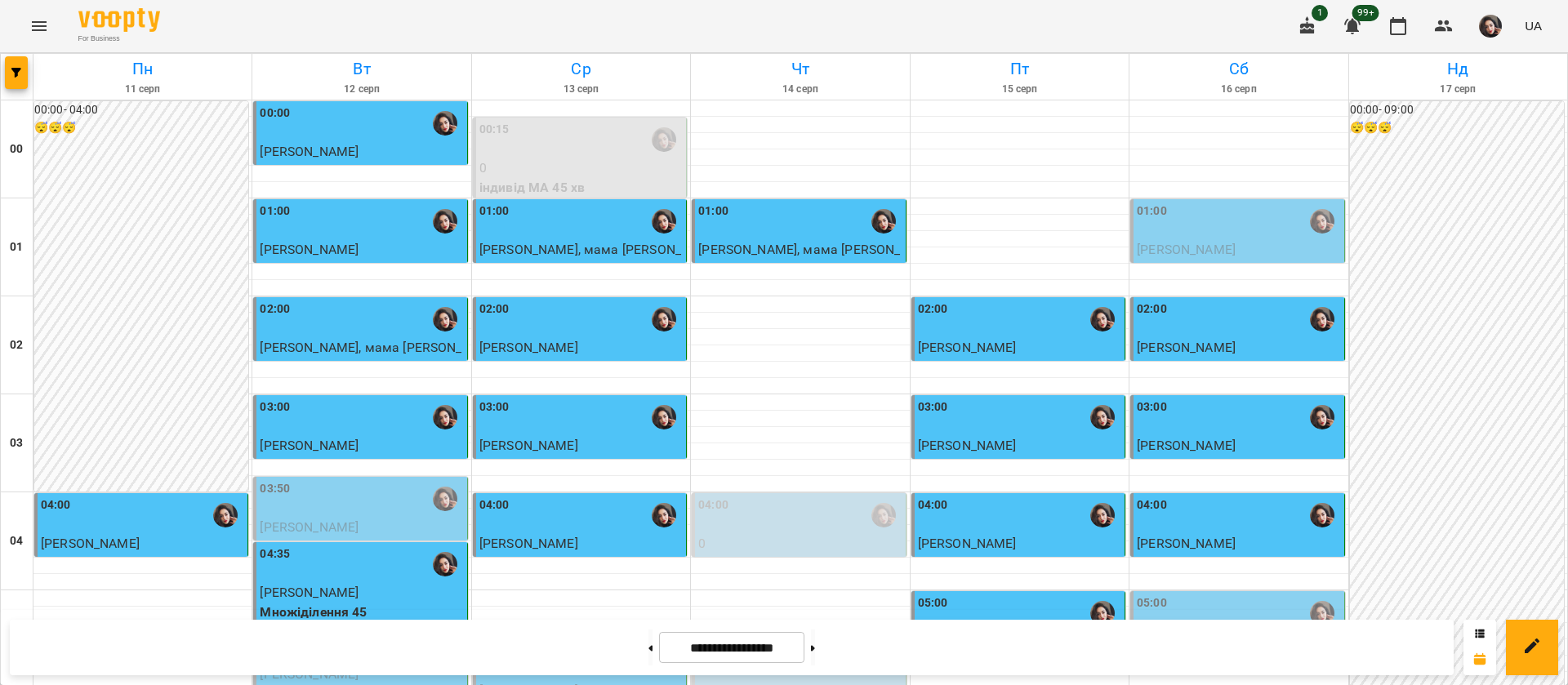
scroll to position [1105, 0]
